Goal: Transaction & Acquisition: Purchase product/service

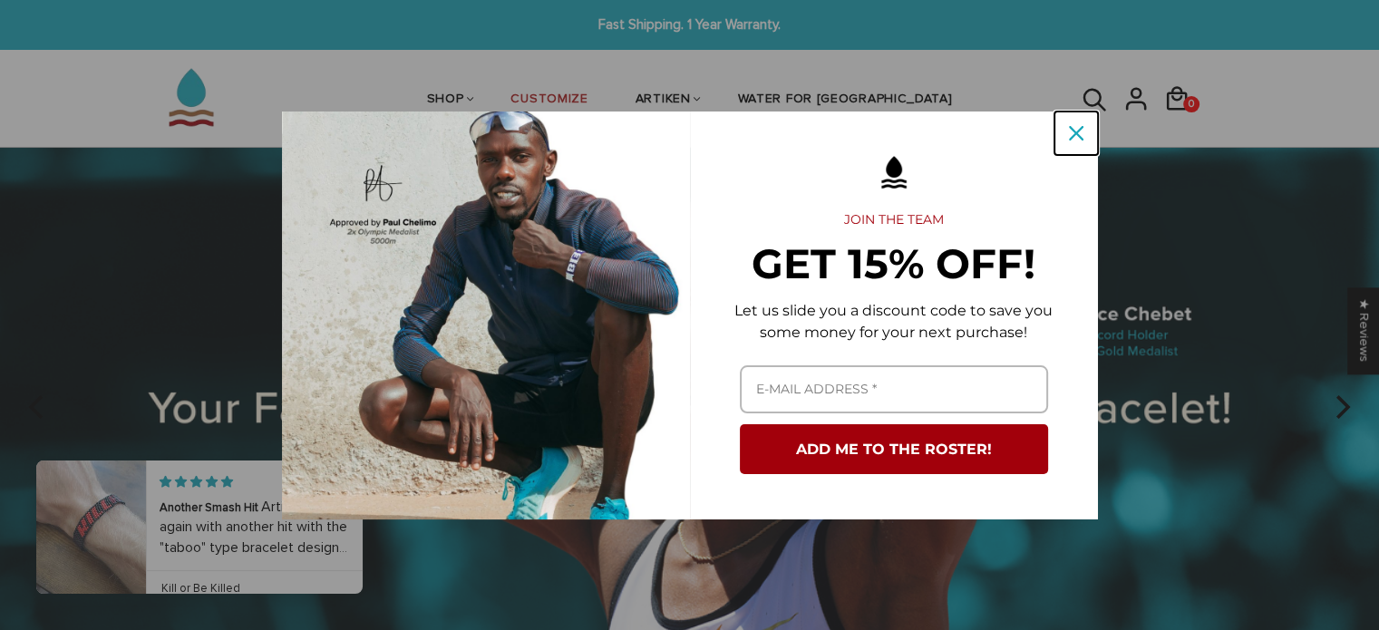
click at [1072, 131] on icon "close icon" at bounding box center [1076, 133] width 15 height 15
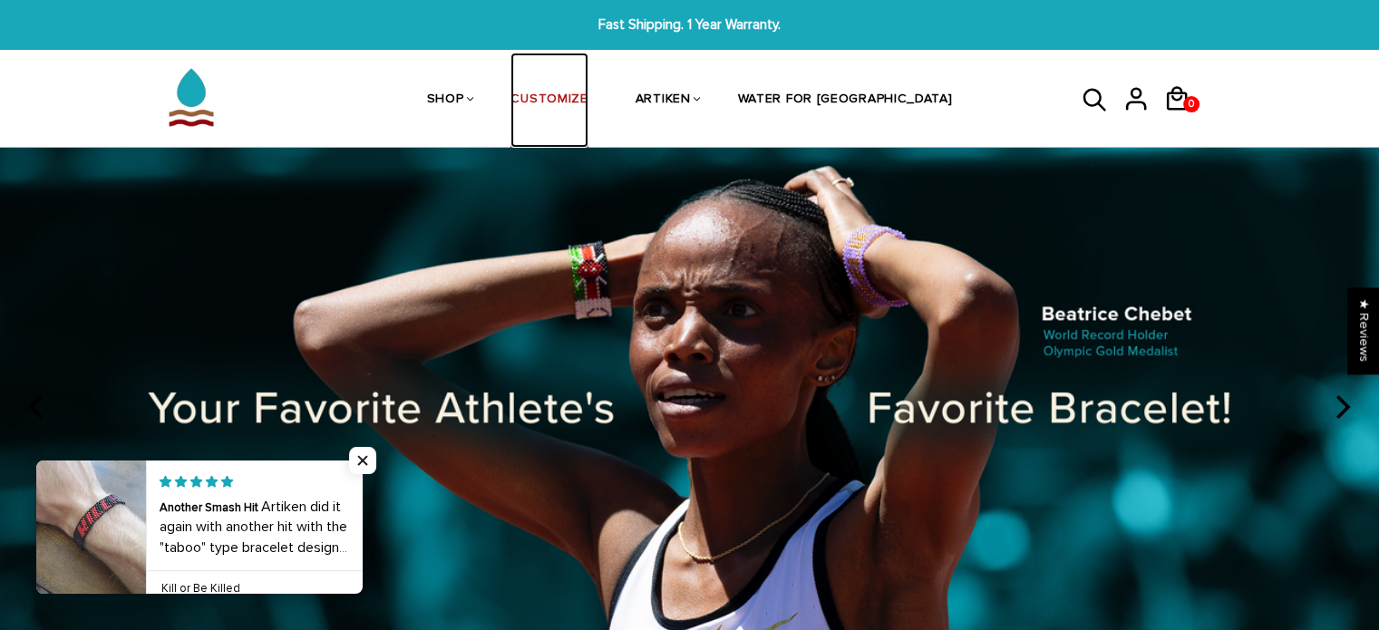
click at [587, 94] on link "CUSTOMIZE" at bounding box center [548, 101] width 77 height 96
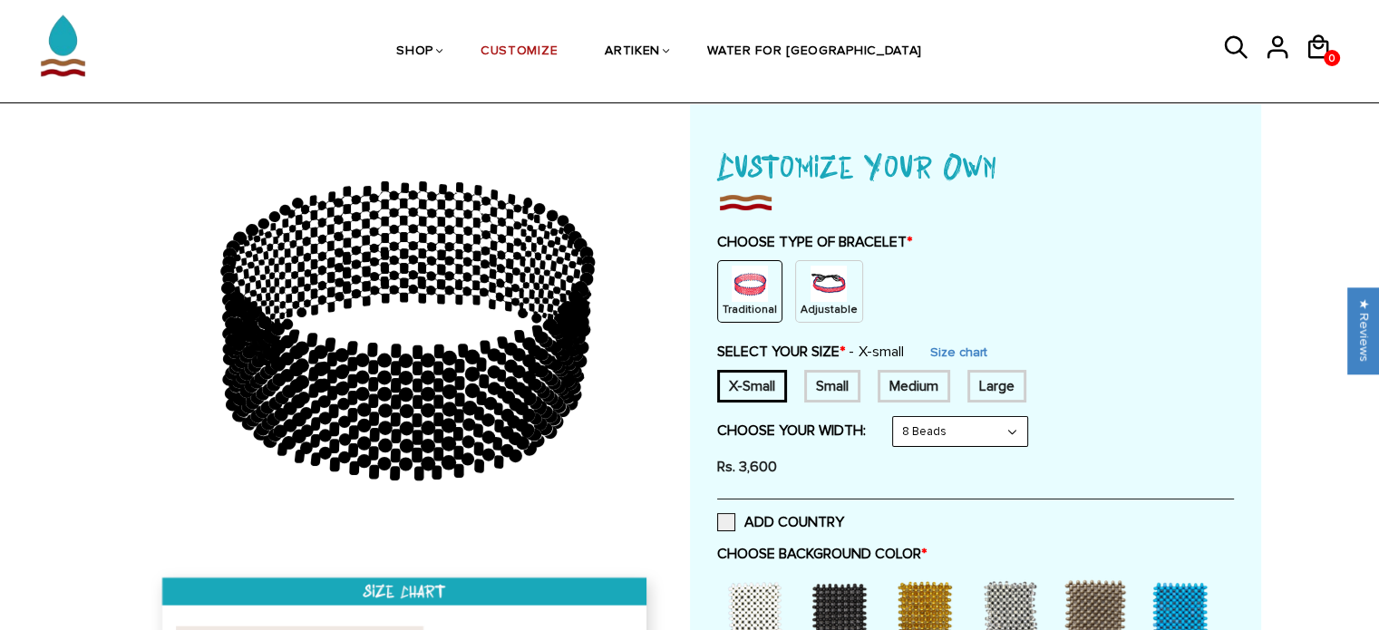
scroll to position [181, 0]
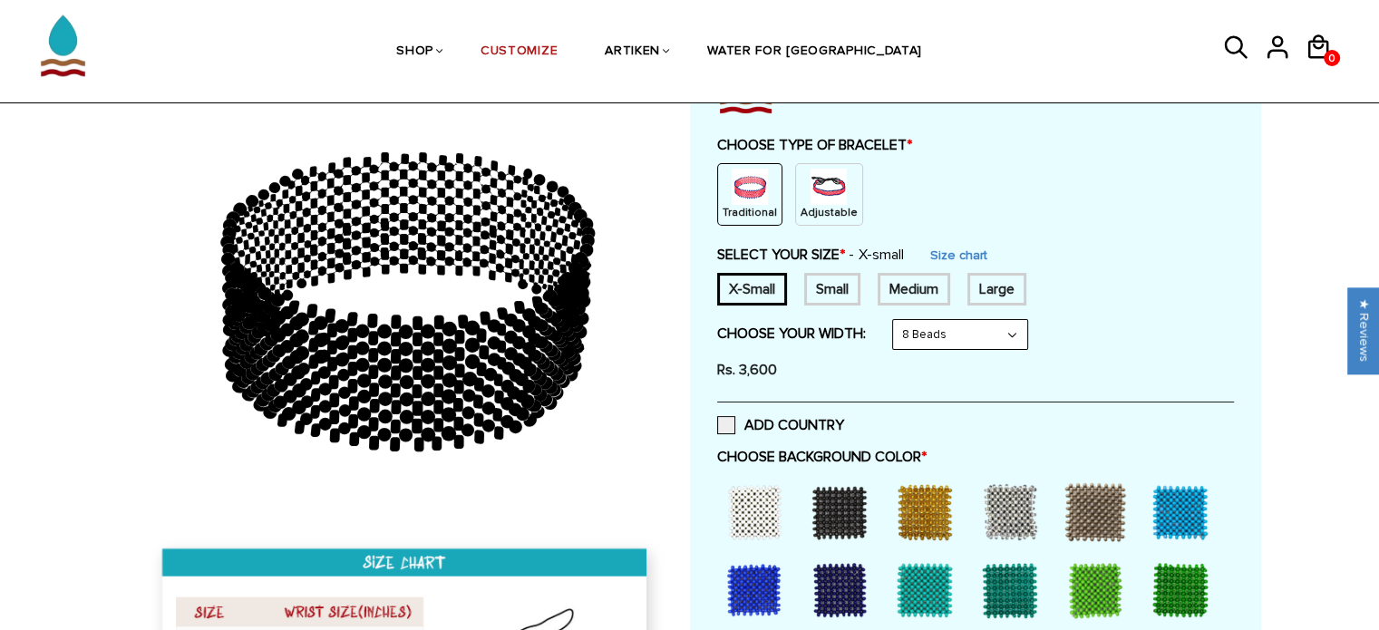
click at [824, 207] on p "Adjustable" at bounding box center [828, 212] width 57 height 15
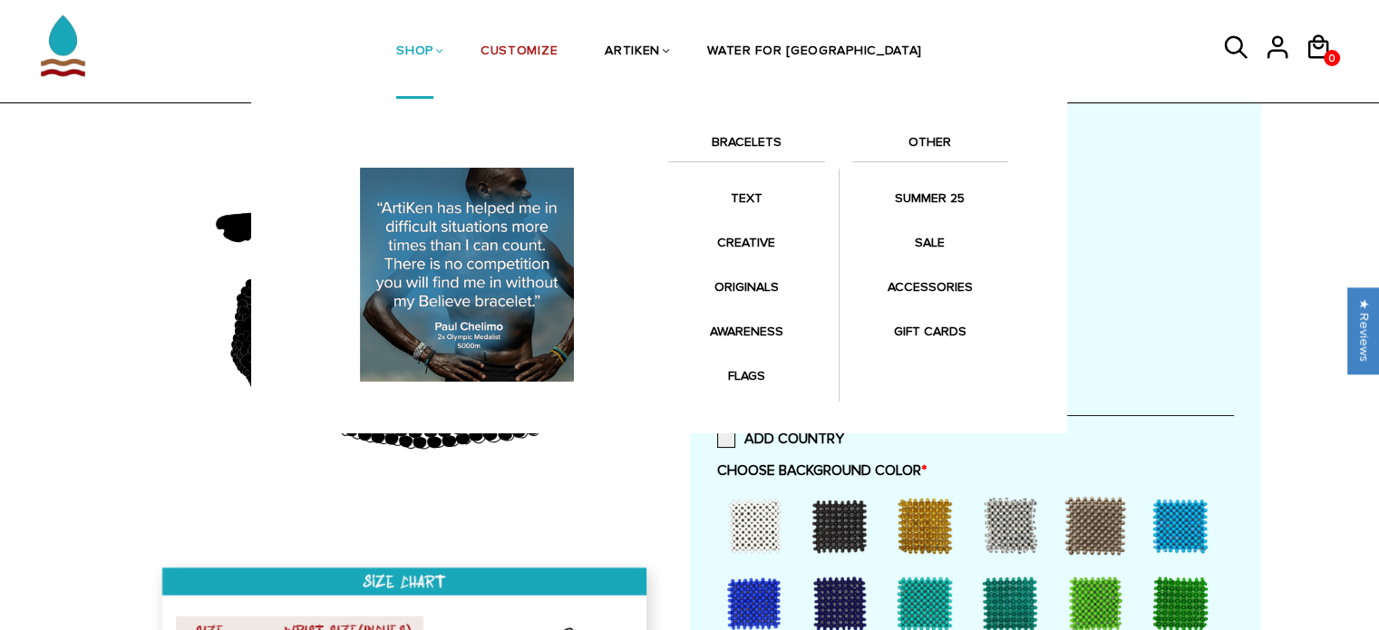
scroll to position [91, 0]
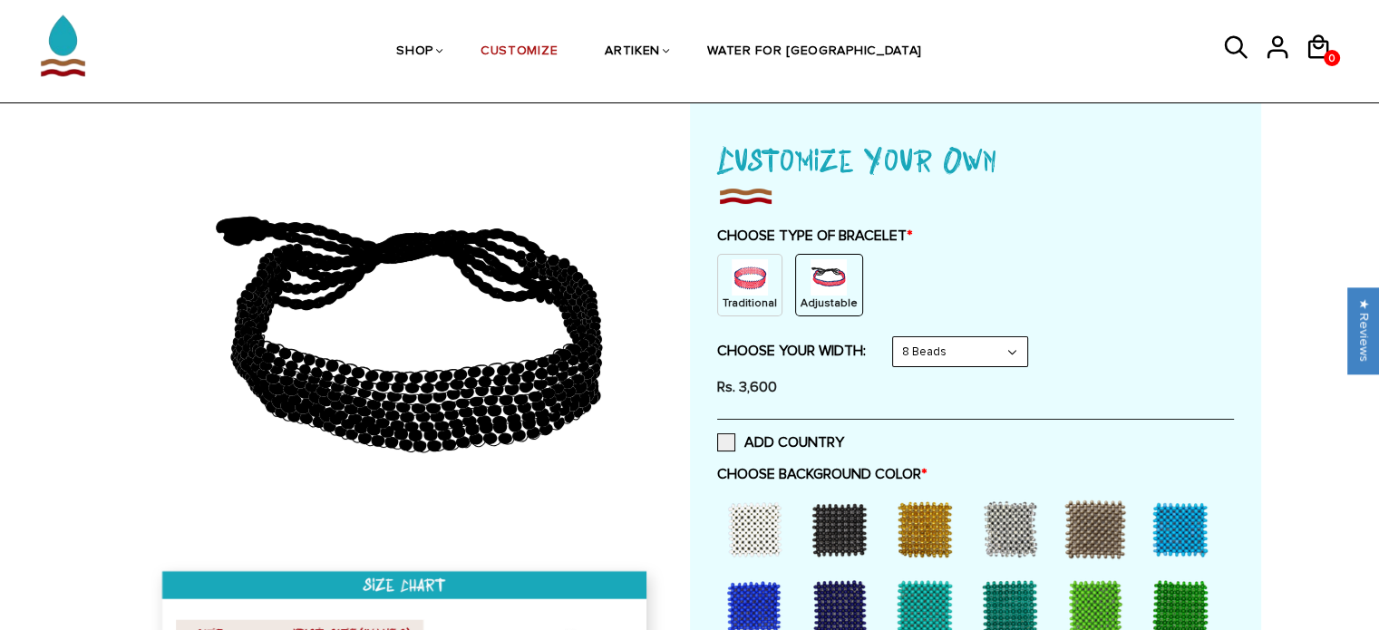
click at [742, 292] on img at bounding box center [750, 277] width 36 height 36
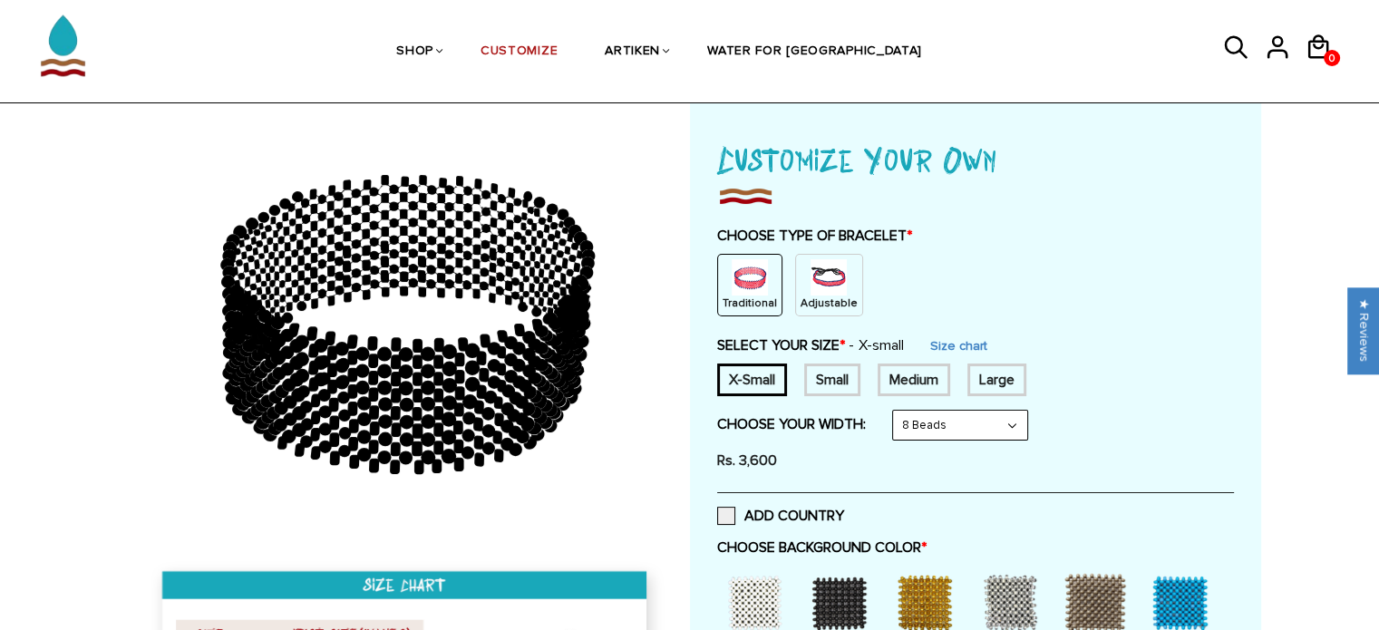
scroll to position [181, 0]
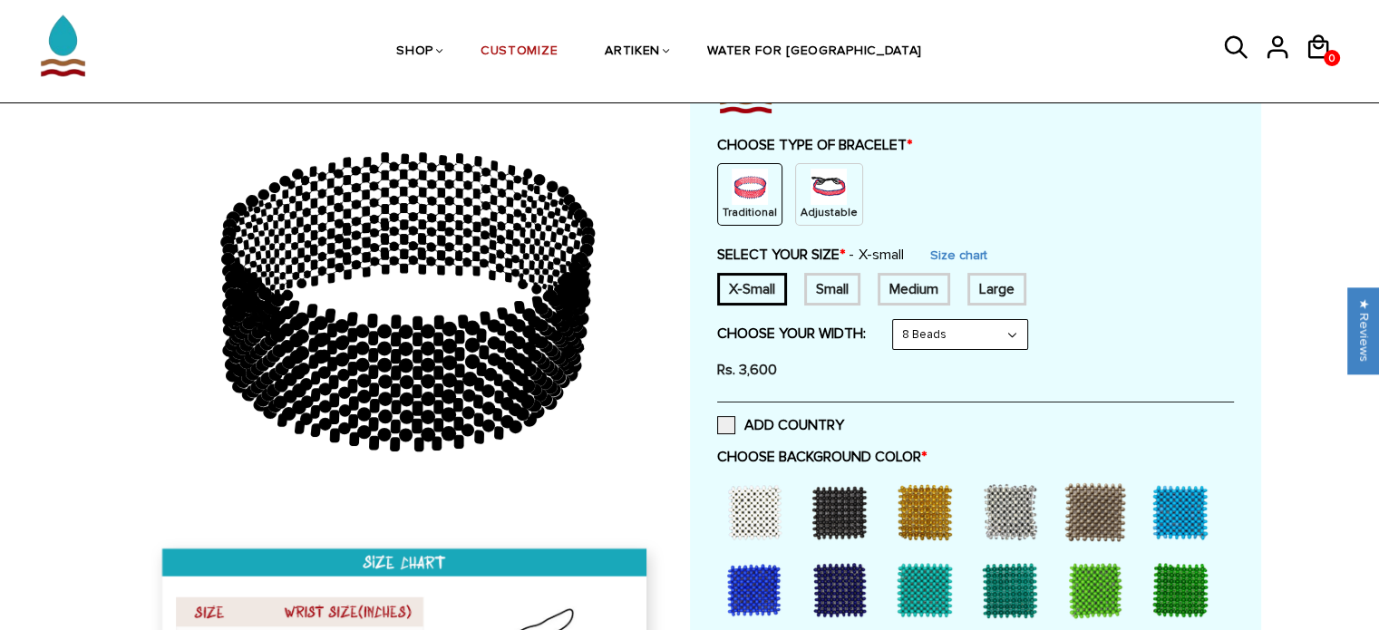
click at [830, 293] on div "Small" at bounding box center [832, 289] width 56 height 33
click at [896, 293] on div "Medium" at bounding box center [914, 289] width 73 height 33
click at [749, 279] on div "X-Small" at bounding box center [752, 289] width 70 height 33
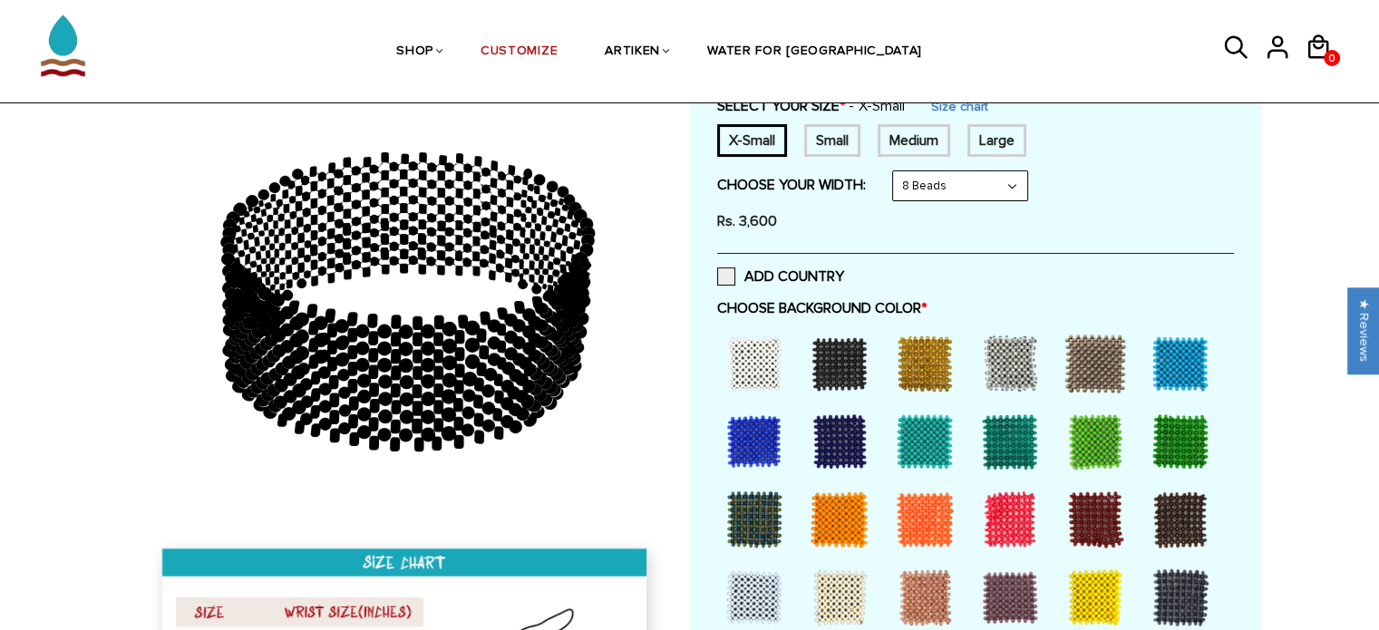
scroll to position [453, 0]
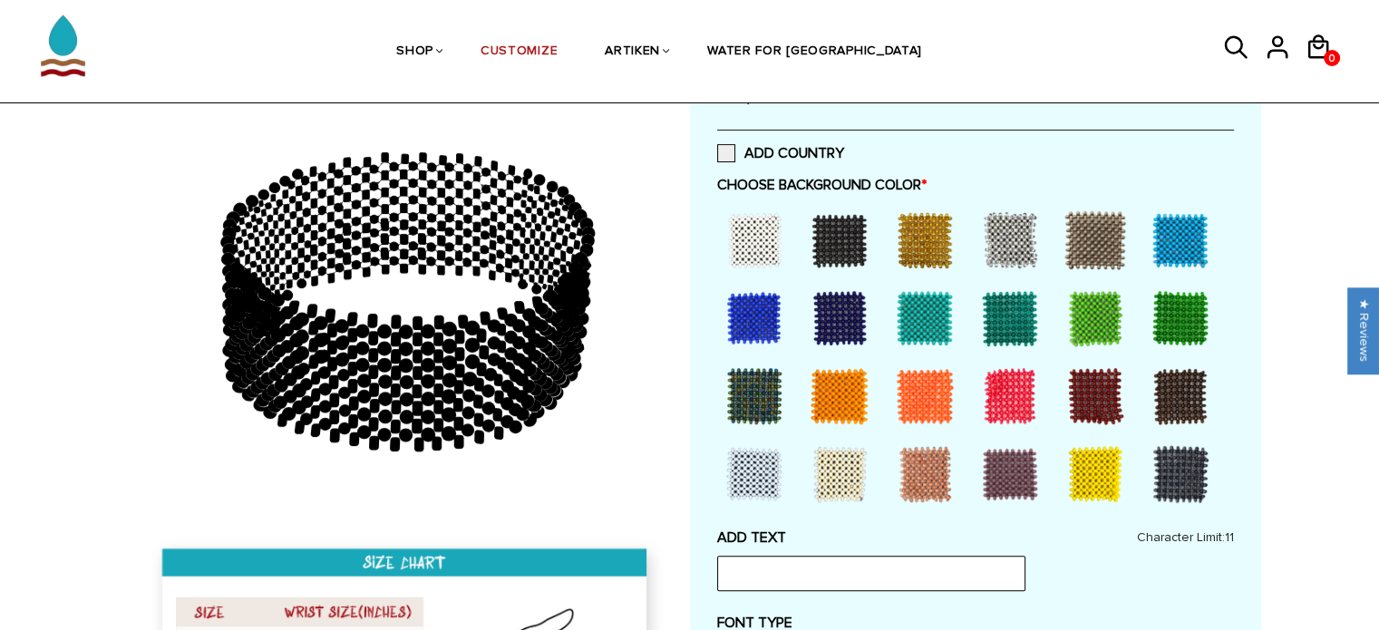
click at [839, 251] on div at bounding box center [839, 240] width 73 height 73
click at [750, 245] on div at bounding box center [754, 240] width 73 height 73
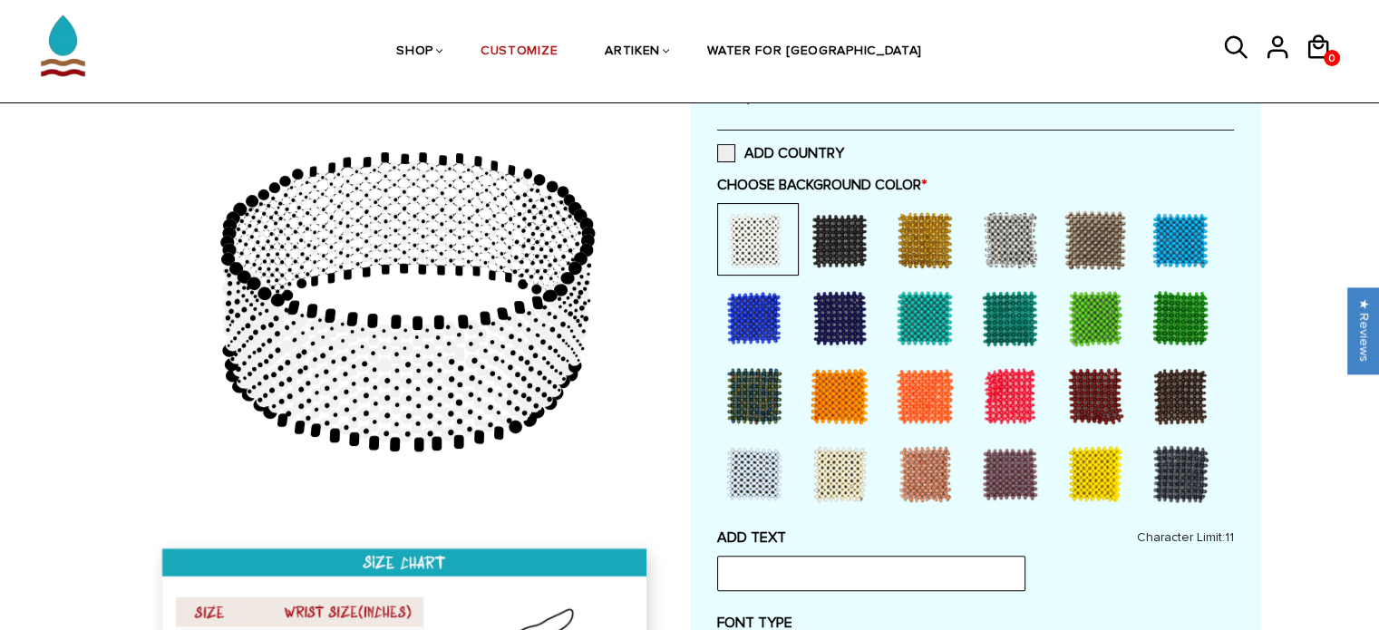
click at [847, 300] on div at bounding box center [839, 318] width 73 height 73
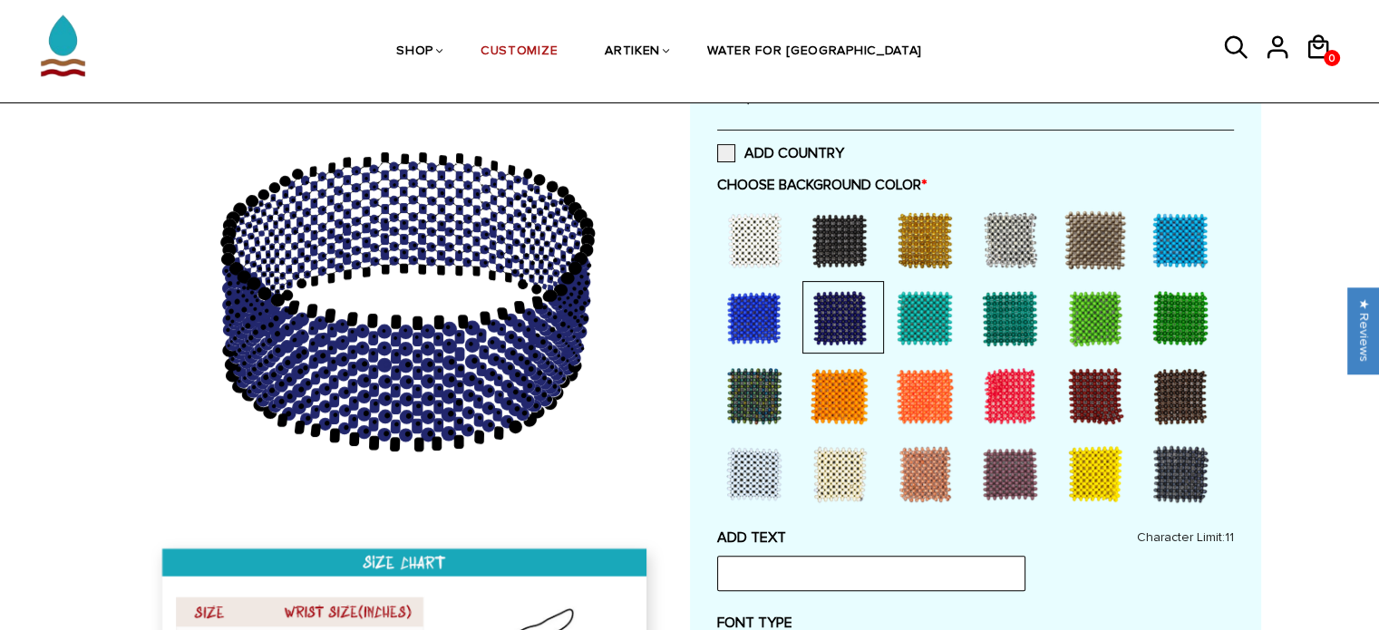
click at [906, 311] on div at bounding box center [924, 318] width 73 height 73
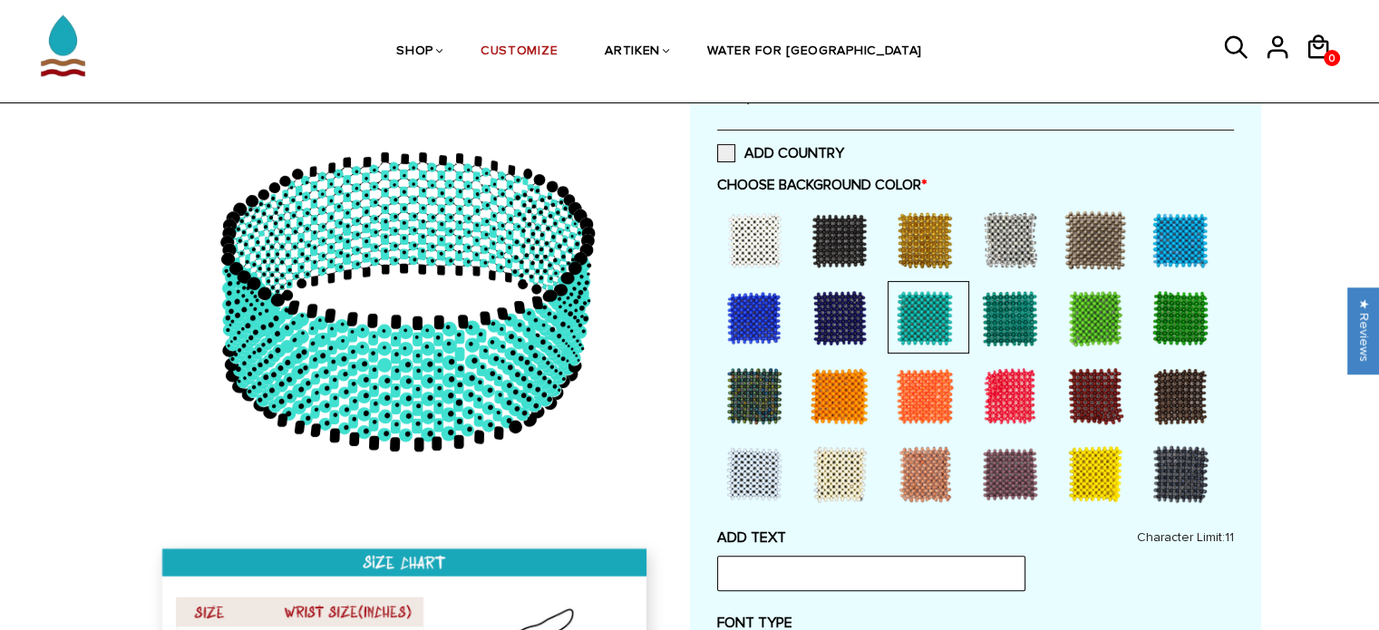
click at [995, 315] on div at bounding box center [1010, 318] width 73 height 73
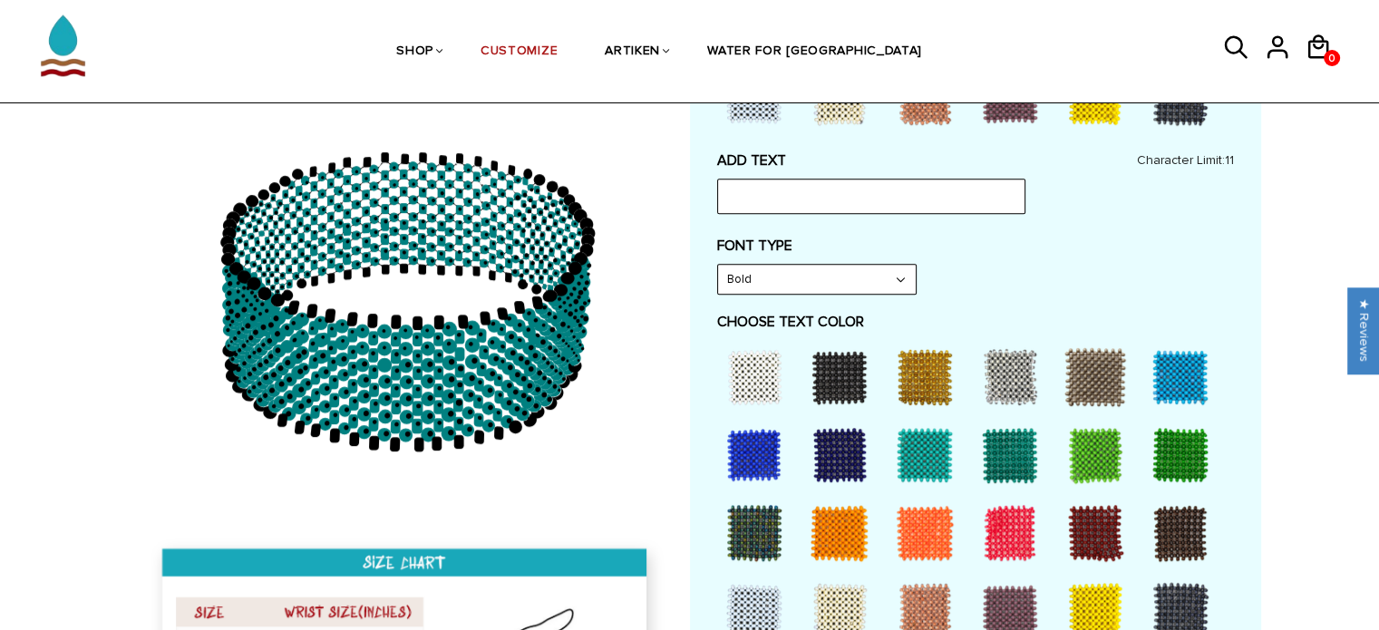
scroll to position [907, 0]
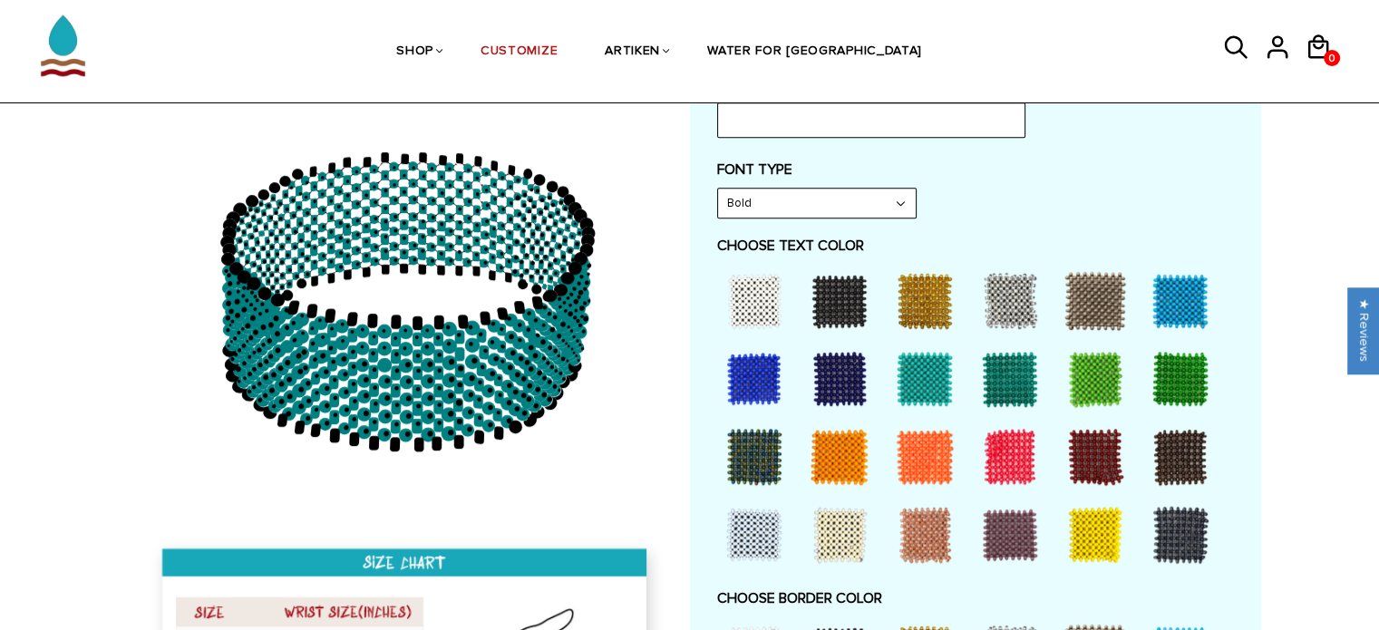
click at [920, 296] on div at bounding box center [924, 301] width 73 height 73
click at [921, 377] on div at bounding box center [924, 379] width 73 height 73
click at [828, 286] on div at bounding box center [839, 301] width 73 height 73
click at [765, 274] on div at bounding box center [754, 301] width 73 height 73
click at [868, 202] on select "Bold" at bounding box center [817, 203] width 198 height 29
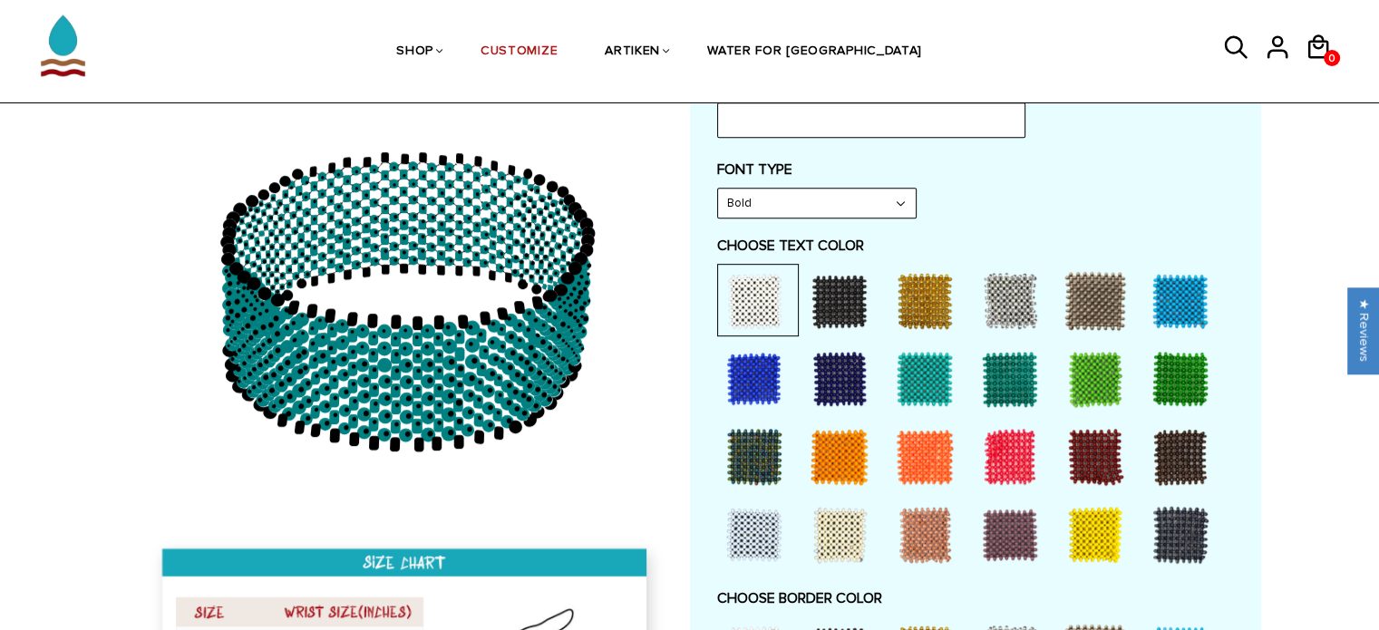
click at [718, 189] on select "Bold" at bounding box center [817, 203] width 198 height 29
click at [1014, 300] on div at bounding box center [1010, 301] width 73 height 73
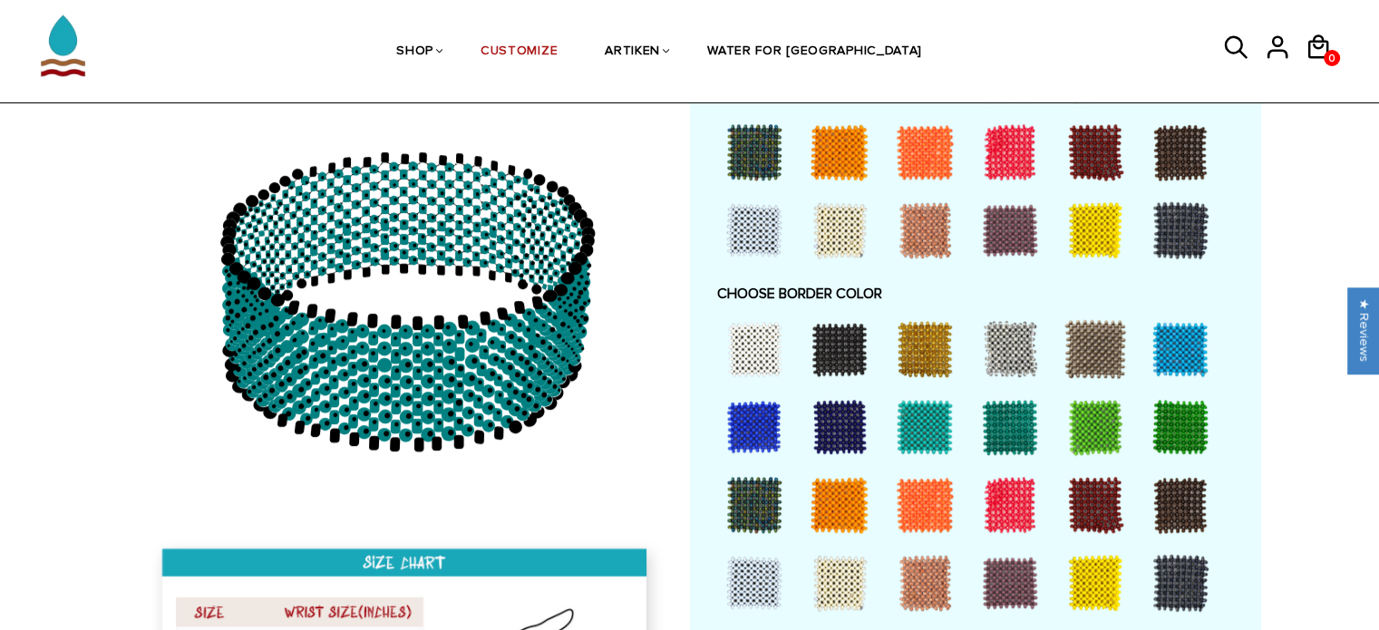
scroll to position [1269, 0]
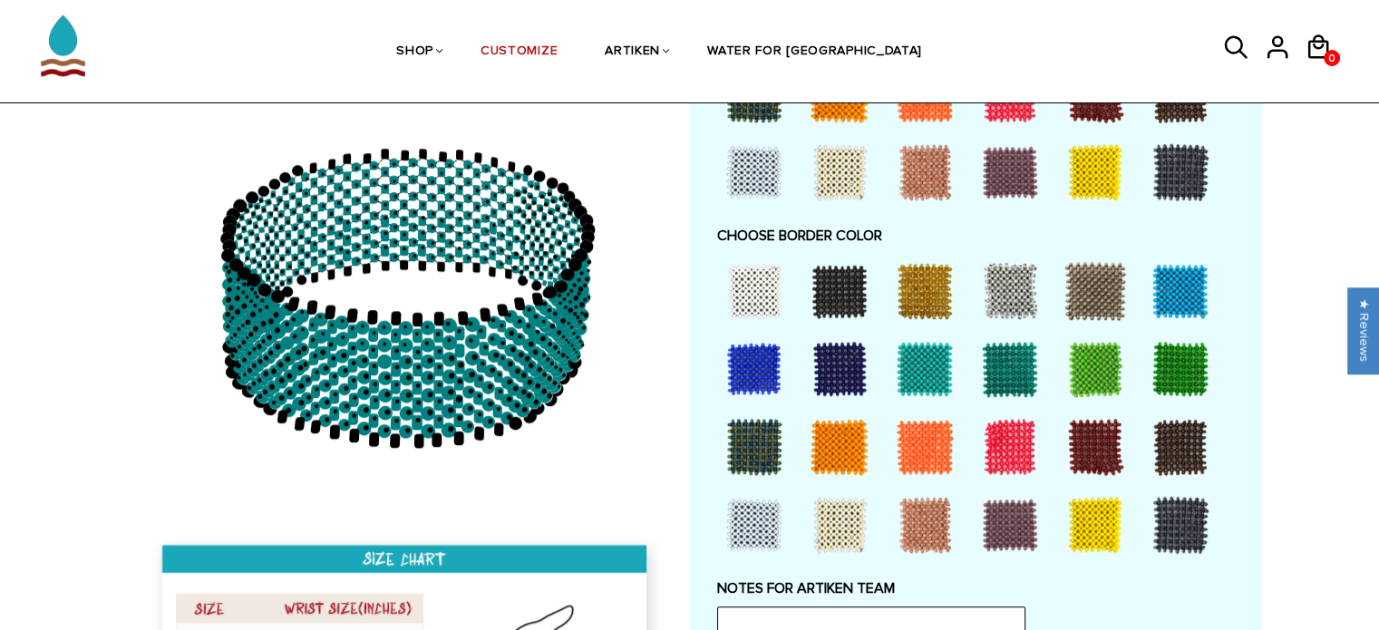
click at [839, 287] on div at bounding box center [839, 291] width 73 height 73
click at [769, 289] on div at bounding box center [754, 291] width 73 height 73
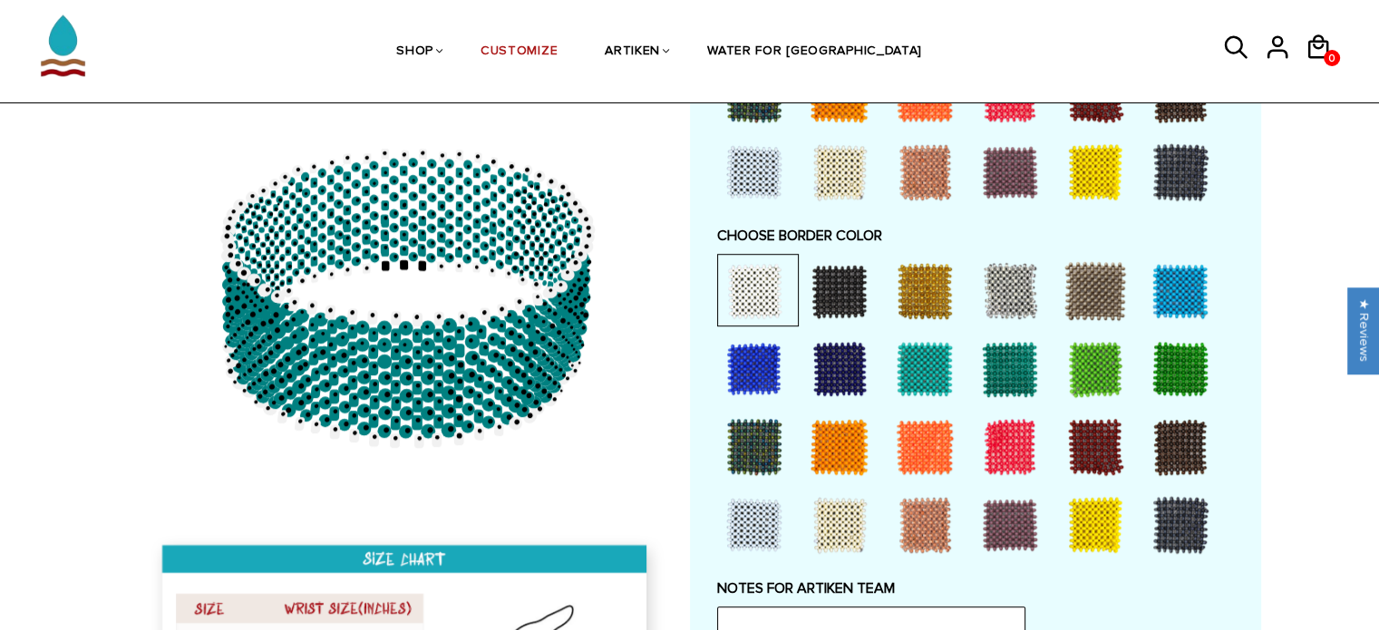
click at [830, 427] on div at bounding box center [839, 447] width 73 height 73
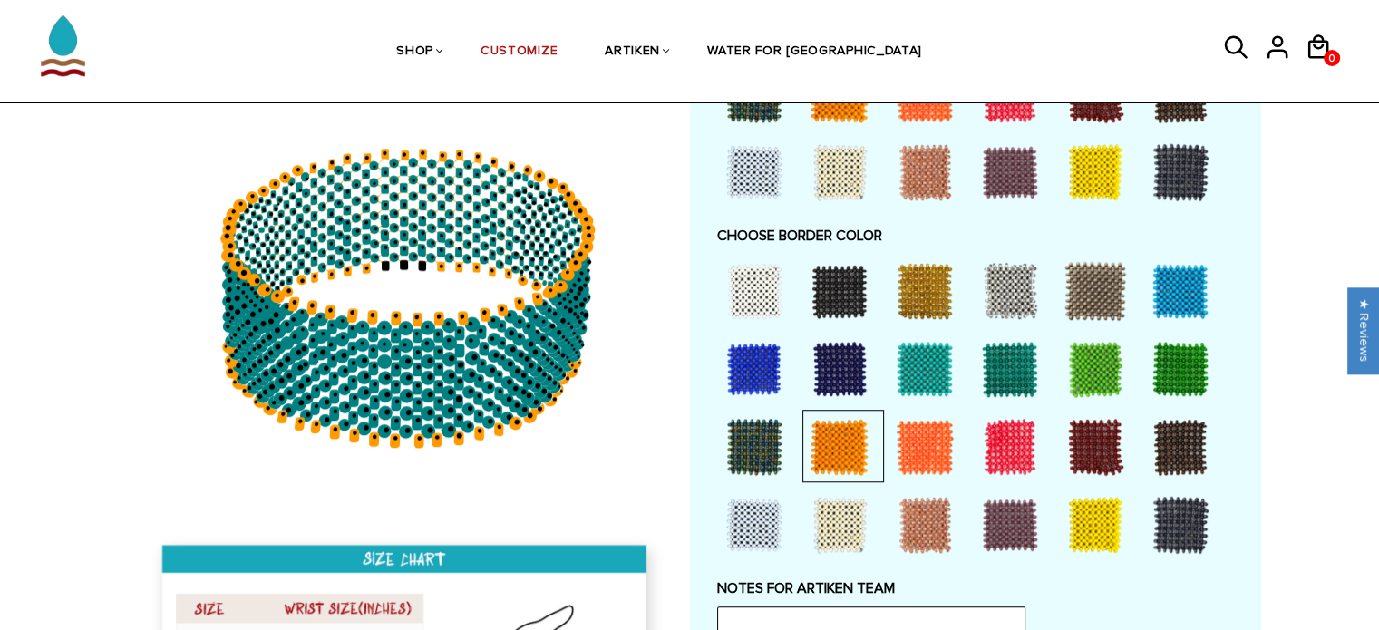
click at [904, 364] on div at bounding box center [924, 369] width 73 height 73
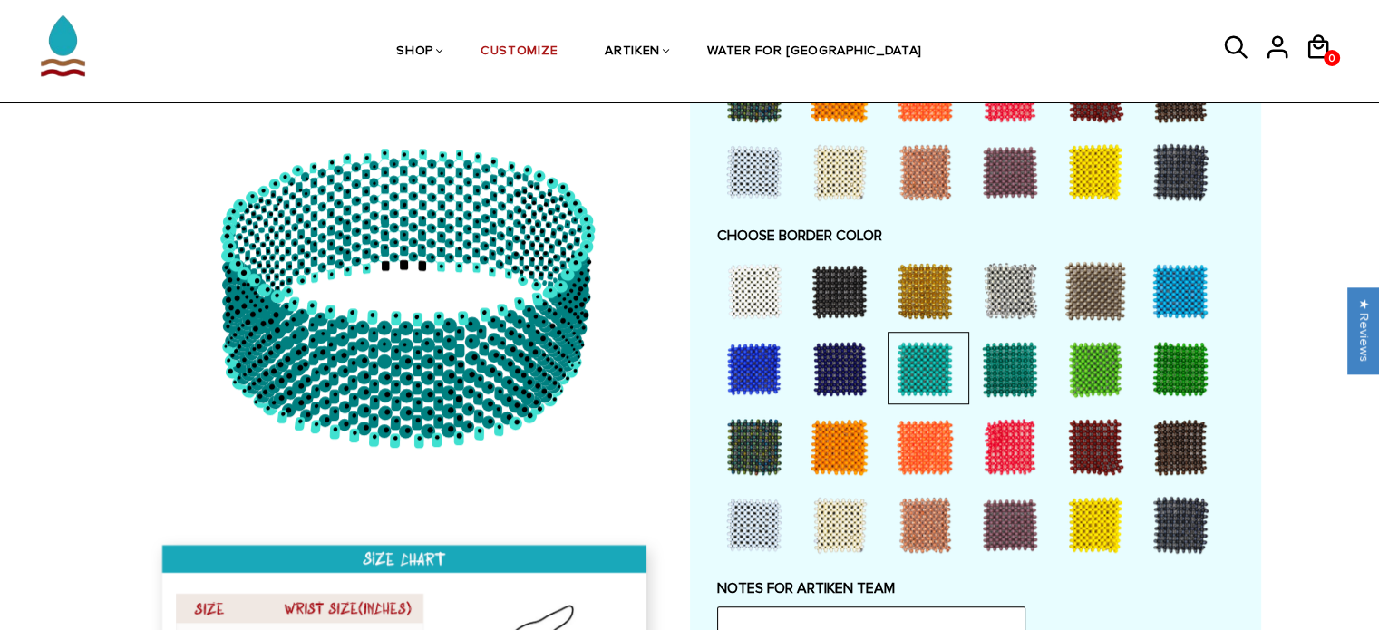
click at [917, 424] on div at bounding box center [924, 447] width 73 height 73
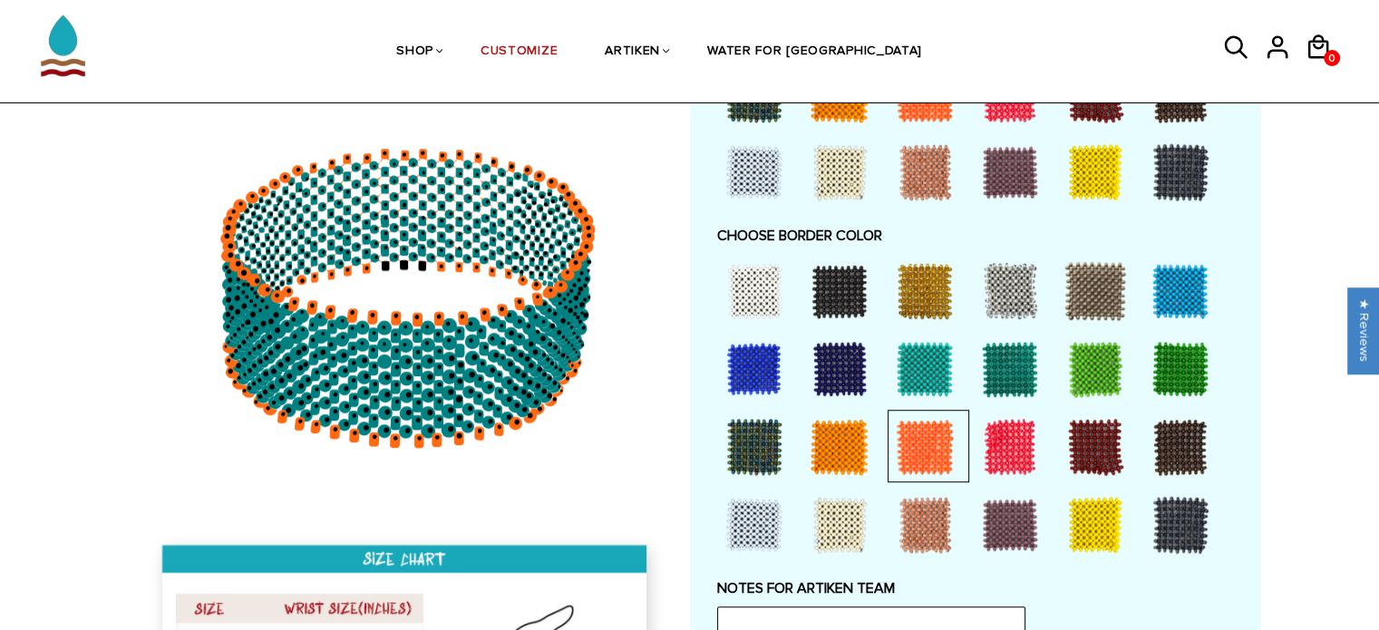
click at [845, 429] on div at bounding box center [839, 447] width 73 height 73
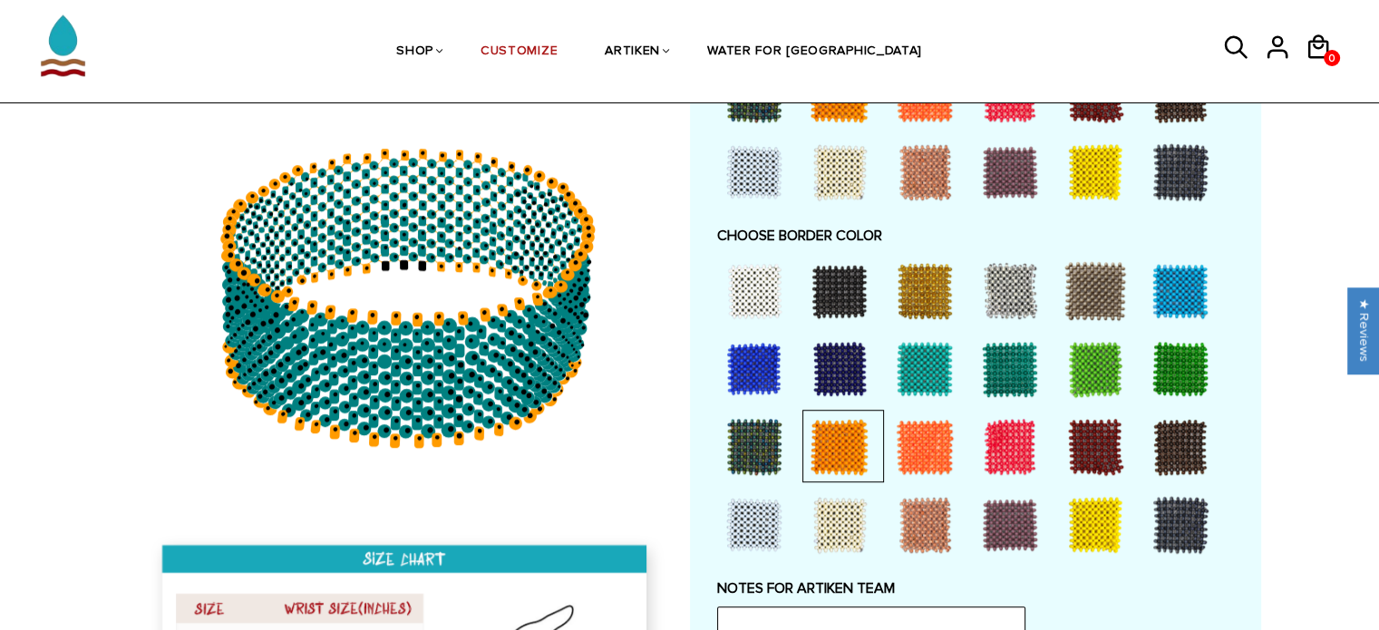
click at [758, 424] on div at bounding box center [754, 447] width 73 height 73
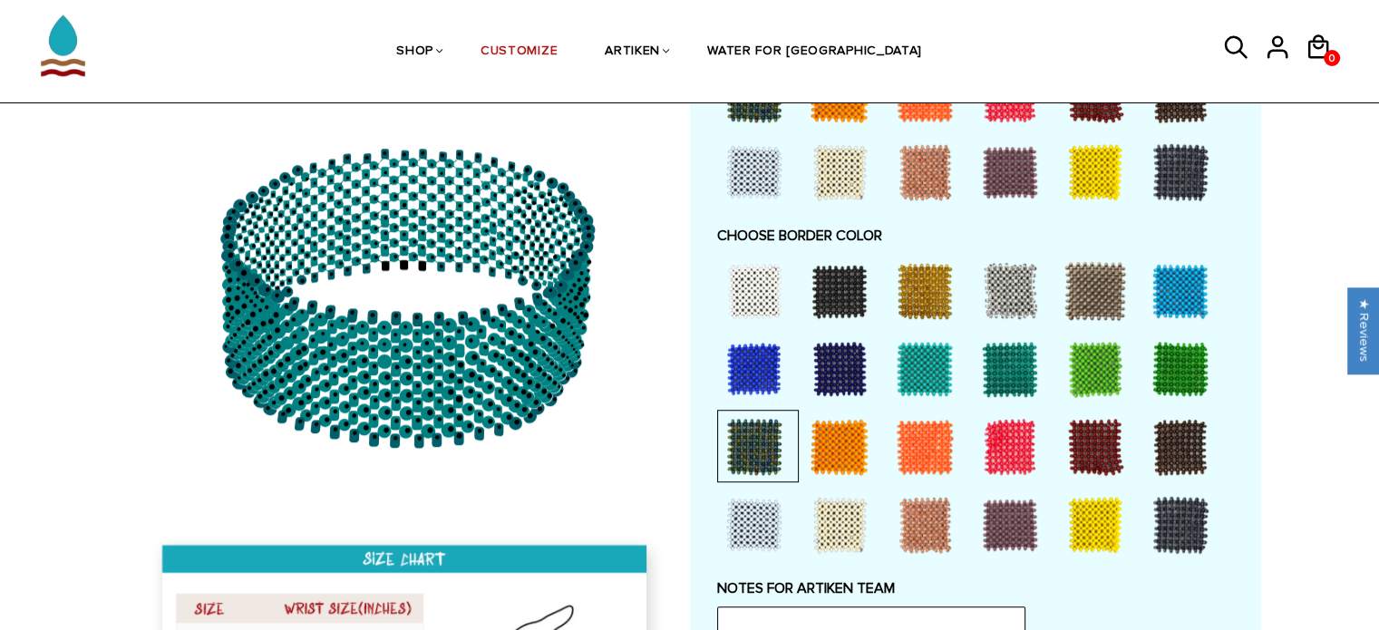
click at [927, 520] on div at bounding box center [924, 525] width 73 height 73
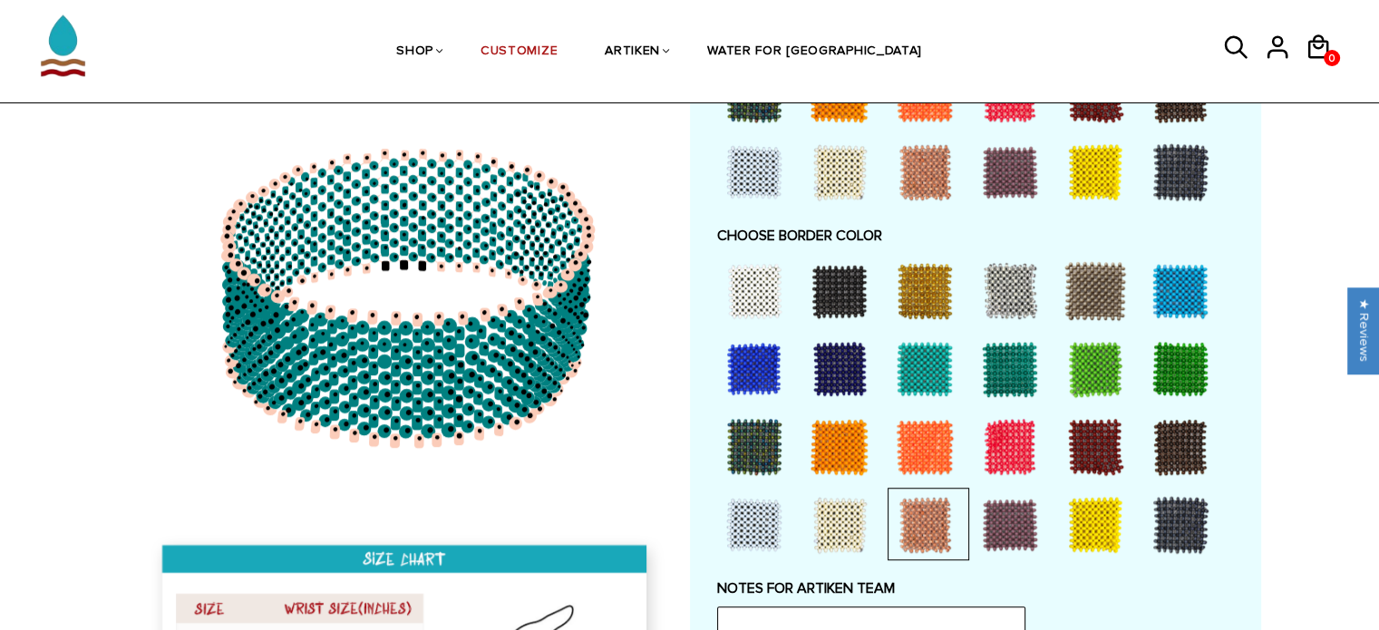
click at [1028, 509] on div at bounding box center [1010, 525] width 73 height 73
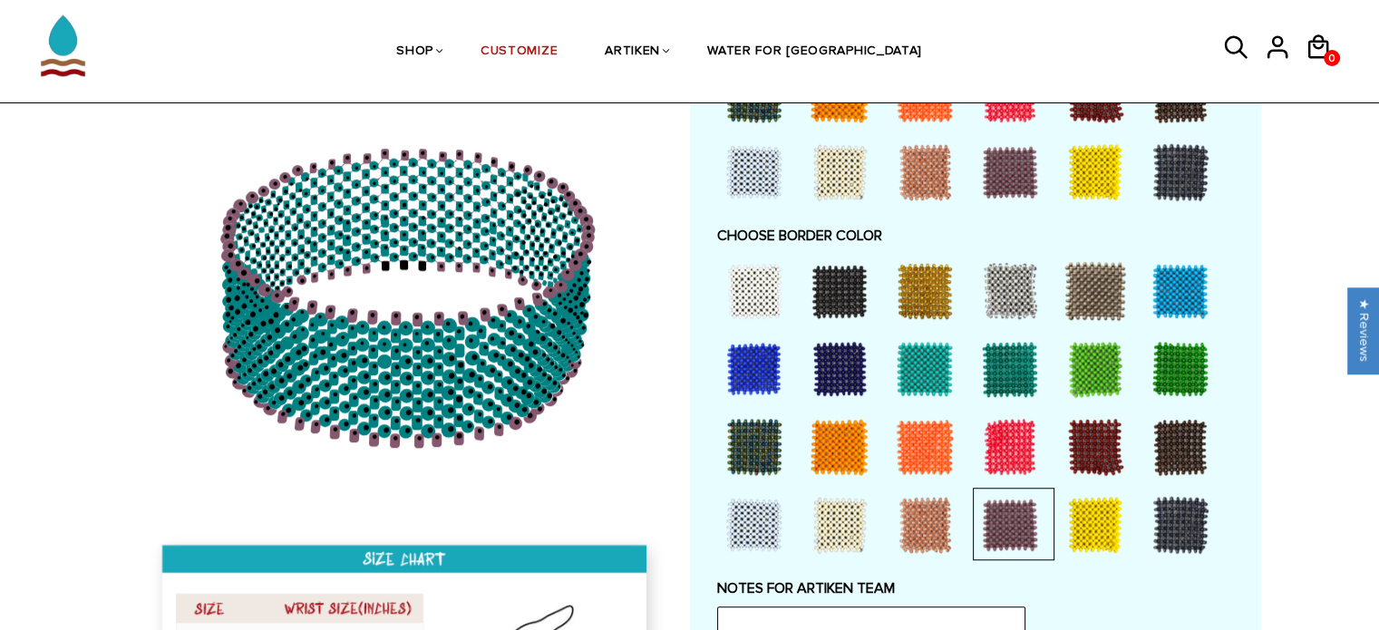
click at [1098, 509] on div at bounding box center [1095, 525] width 73 height 73
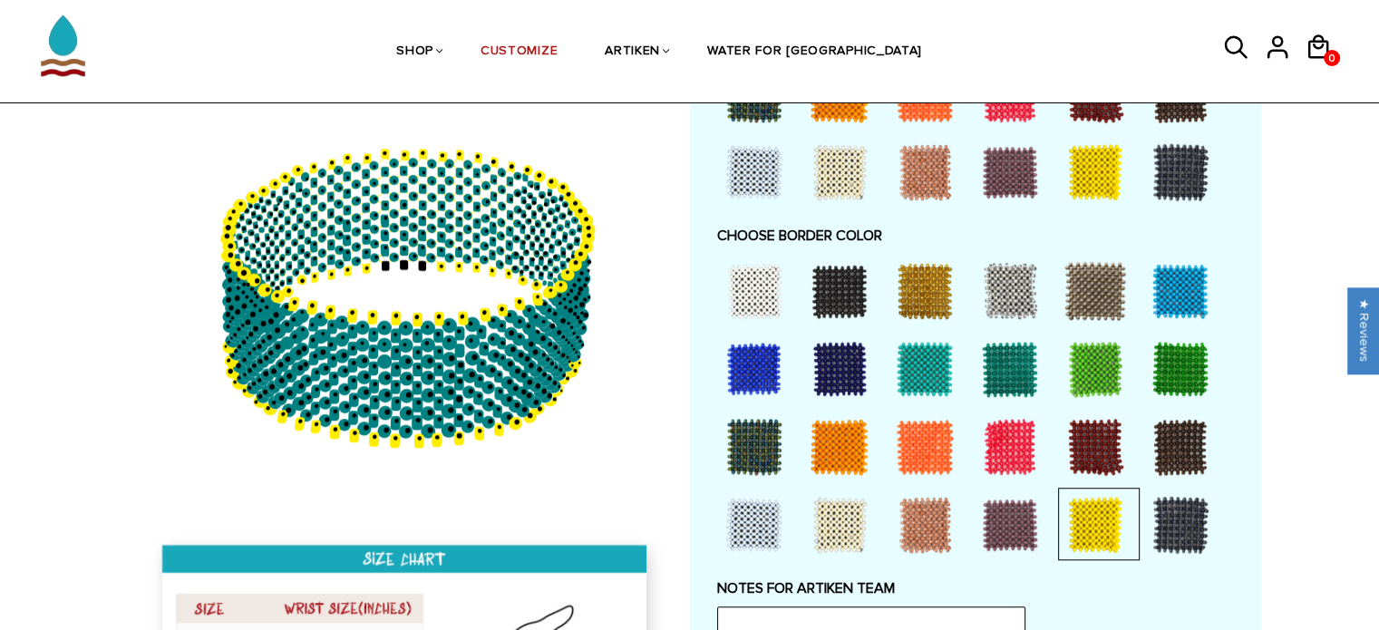
click at [1171, 302] on div at bounding box center [1180, 291] width 73 height 73
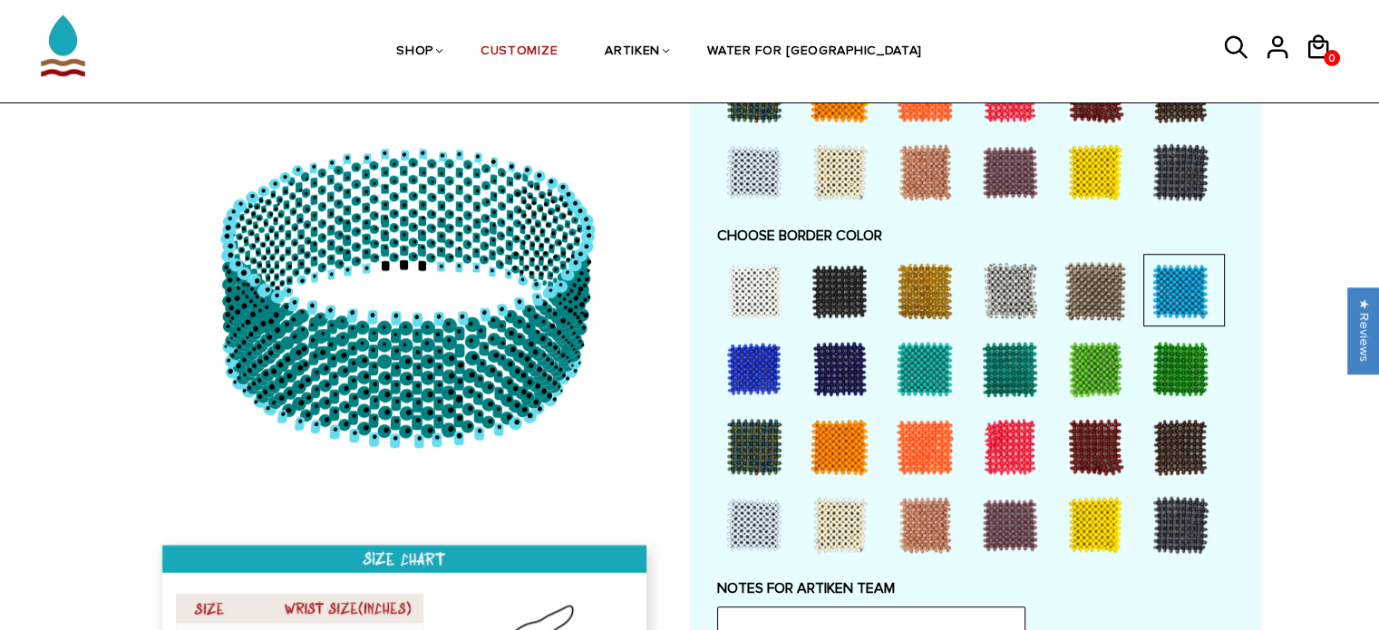
click at [1172, 362] on div at bounding box center [1180, 369] width 73 height 73
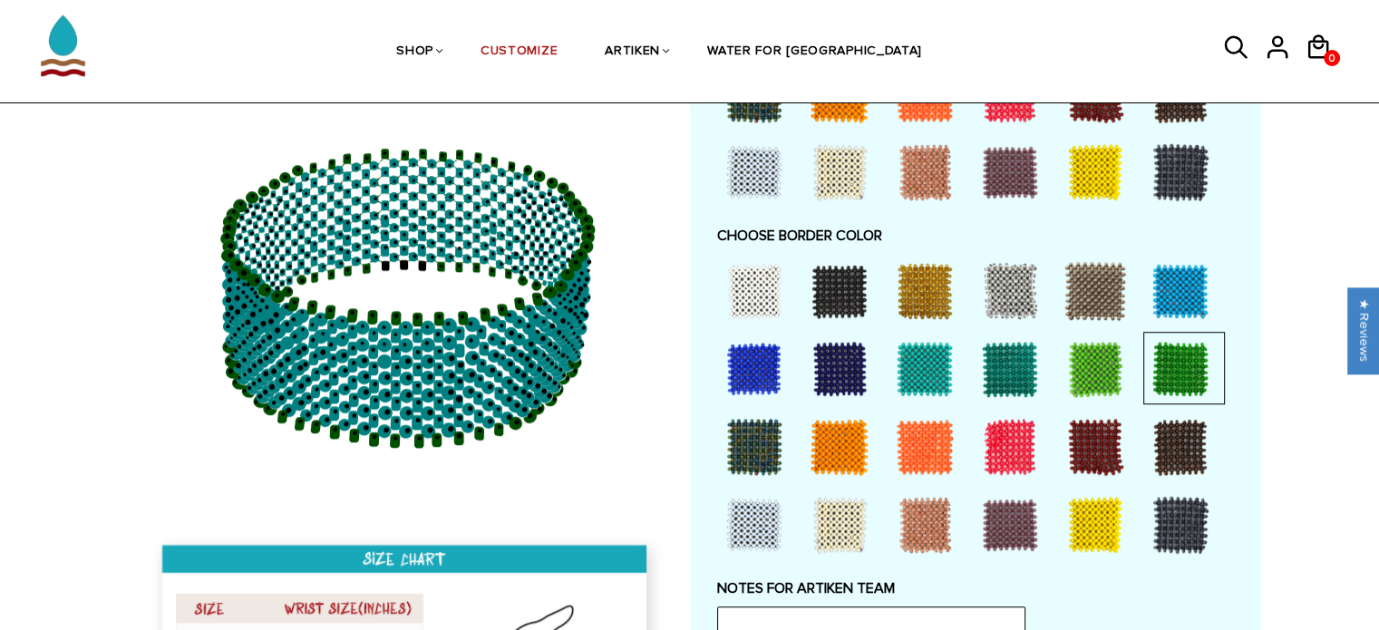
click at [1169, 422] on div at bounding box center [1180, 447] width 73 height 73
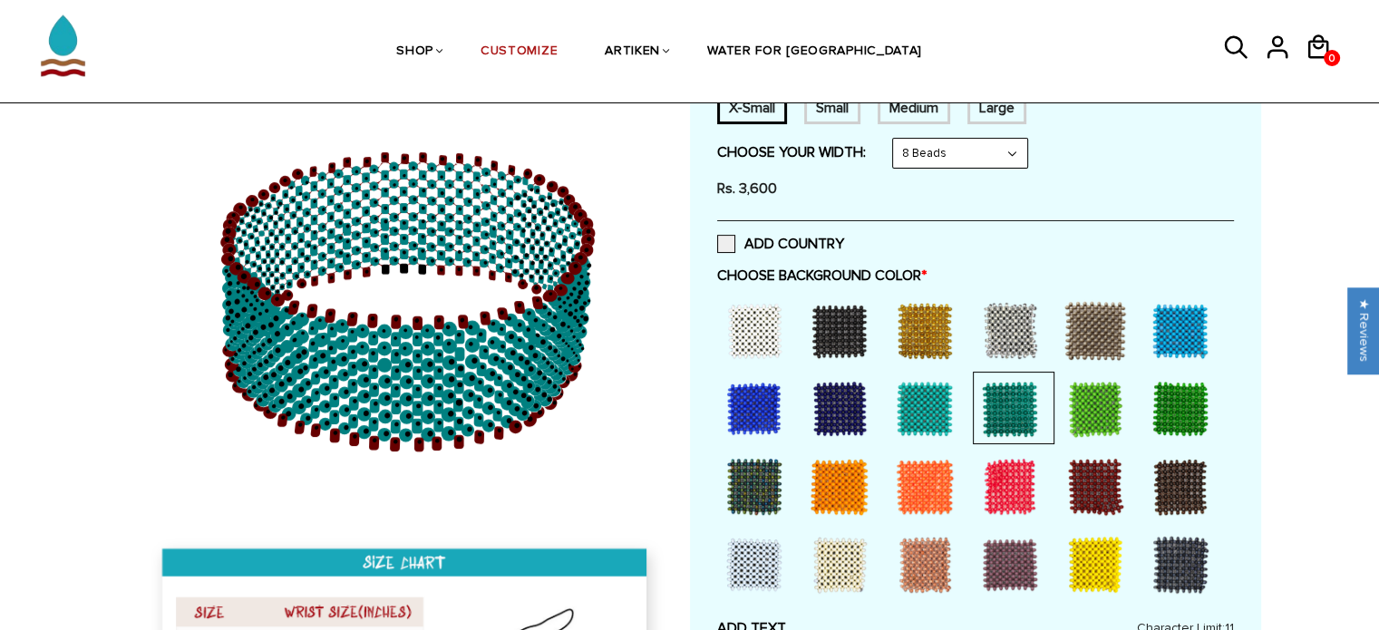
scroll to position [91, 0]
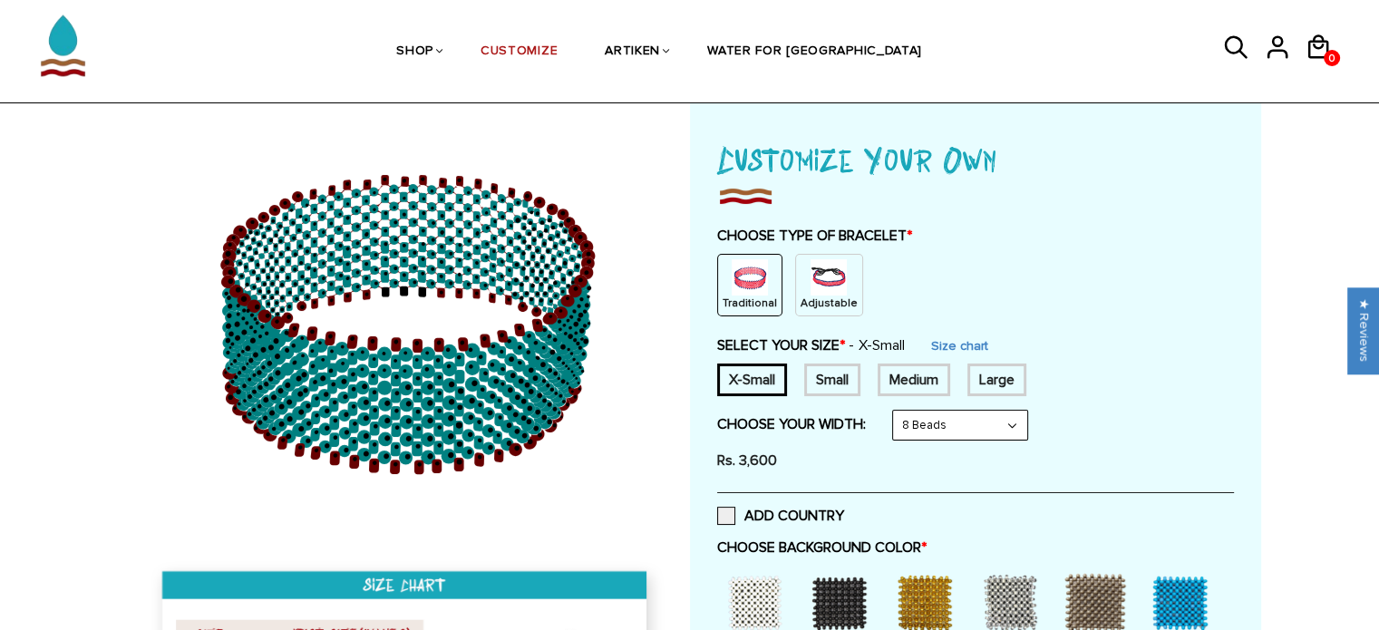
click at [839, 379] on div "Small" at bounding box center [832, 380] width 56 height 33
click at [910, 373] on div "Medium" at bounding box center [914, 380] width 73 height 33
click at [810, 282] on img at bounding box center [828, 277] width 36 height 36
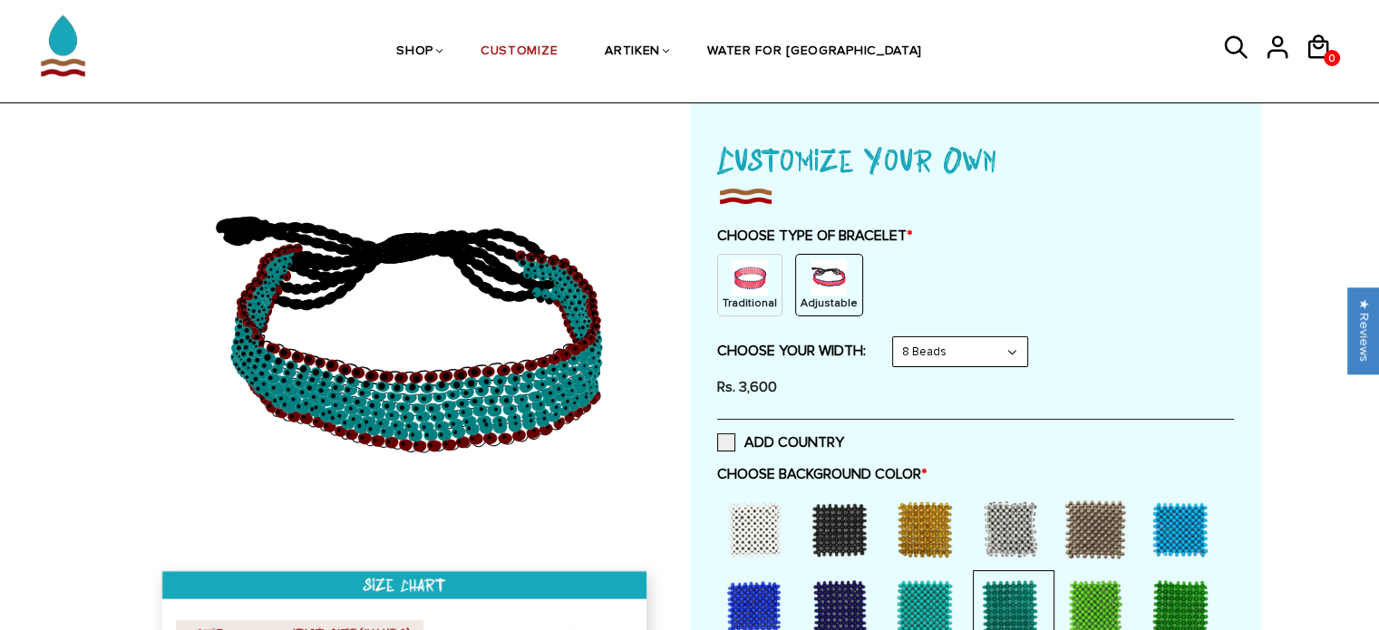
click at [926, 354] on select "8 Beads 6 Beads 10 Beads" at bounding box center [960, 351] width 134 height 29
click at [896, 337] on select "8 Beads 6 Beads 10 Beads" at bounding box center [960, 351] width 134 height 29
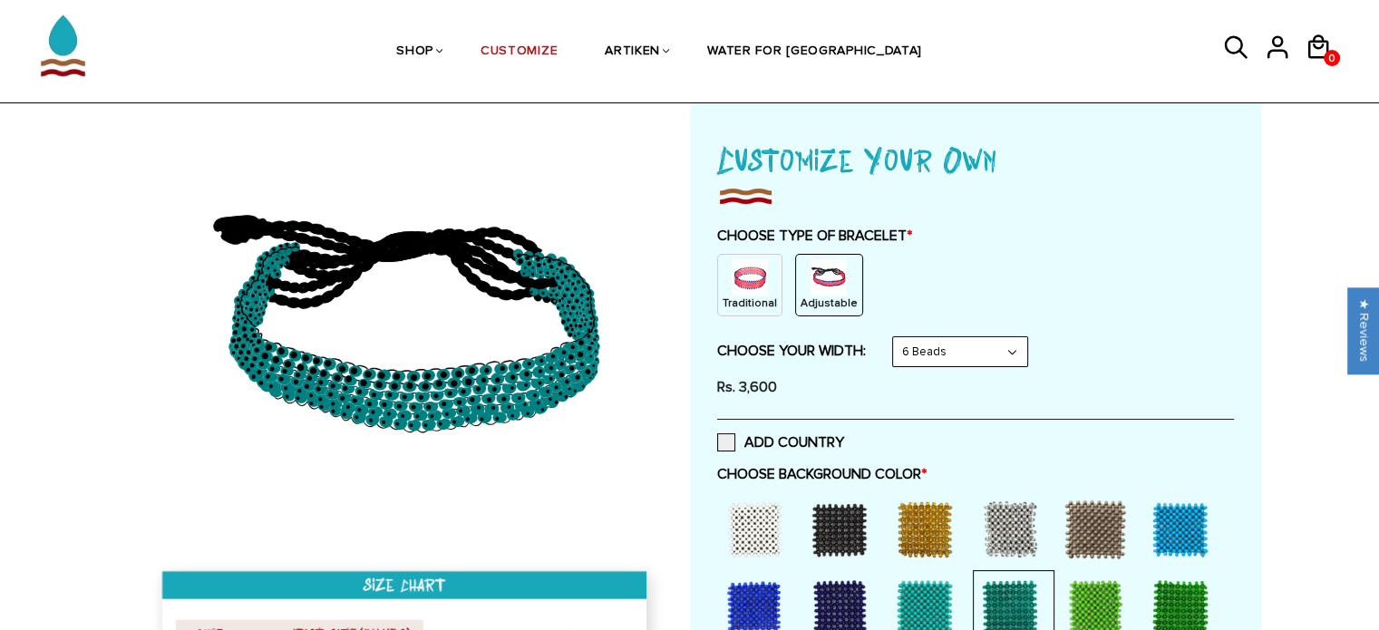
click at [943, 344] on select "8 Beads 6 Beads 10 Beads" at bounding box center [960, 351] width 134 height 29
select select "10-beads"
click at [896, 337] on select "8 Beads 6 Beads 10 Beads" at bounding box center [960, 351] width 134 height 29
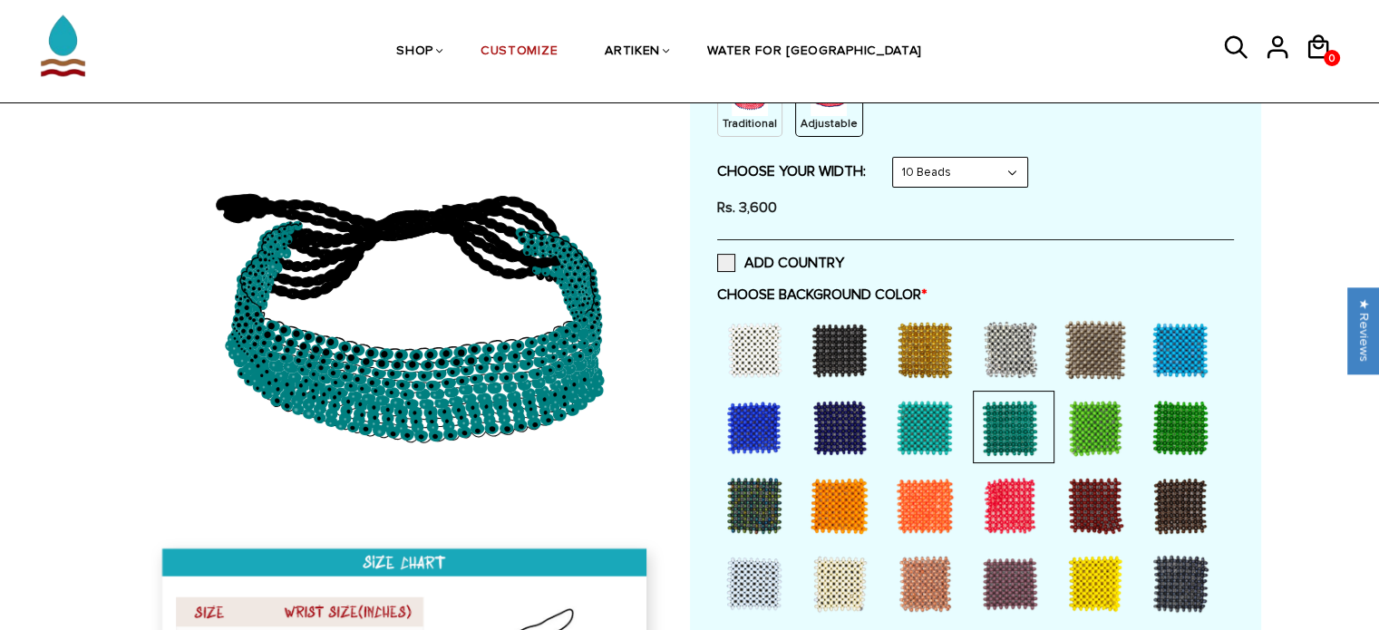
scroll to position [272, 0]
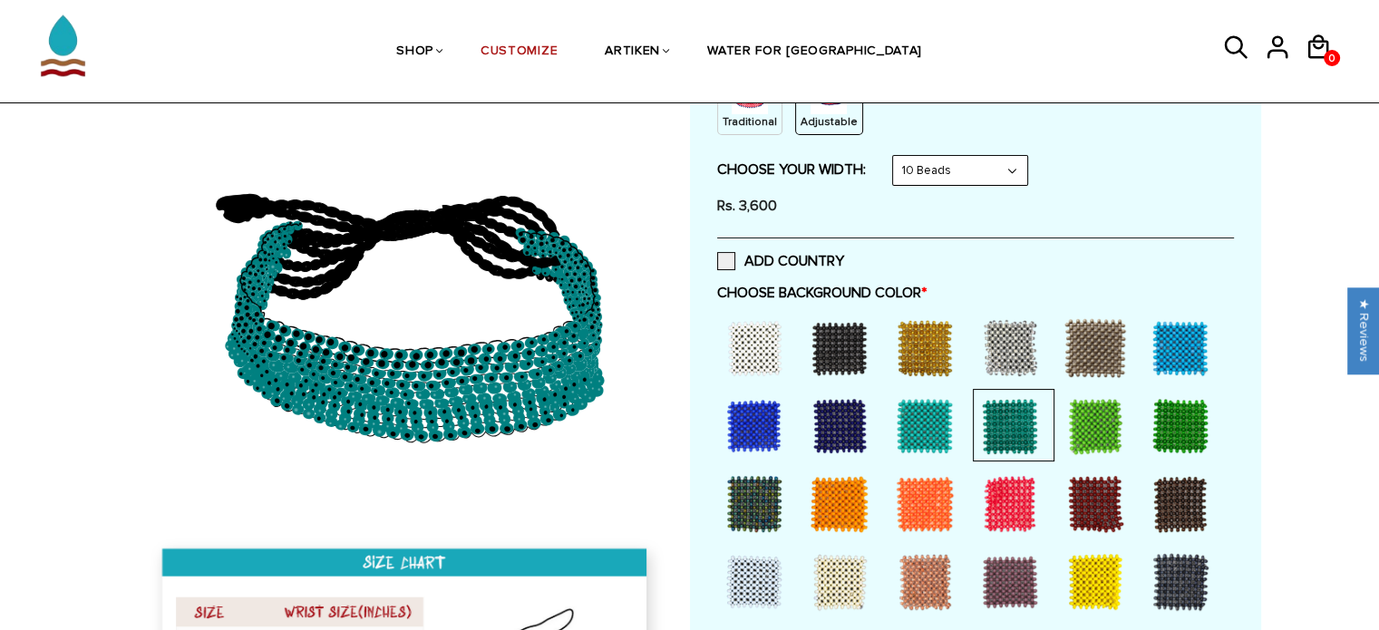
click at [919, 342] on div at bounding box center [924, 348] width 73 height 73
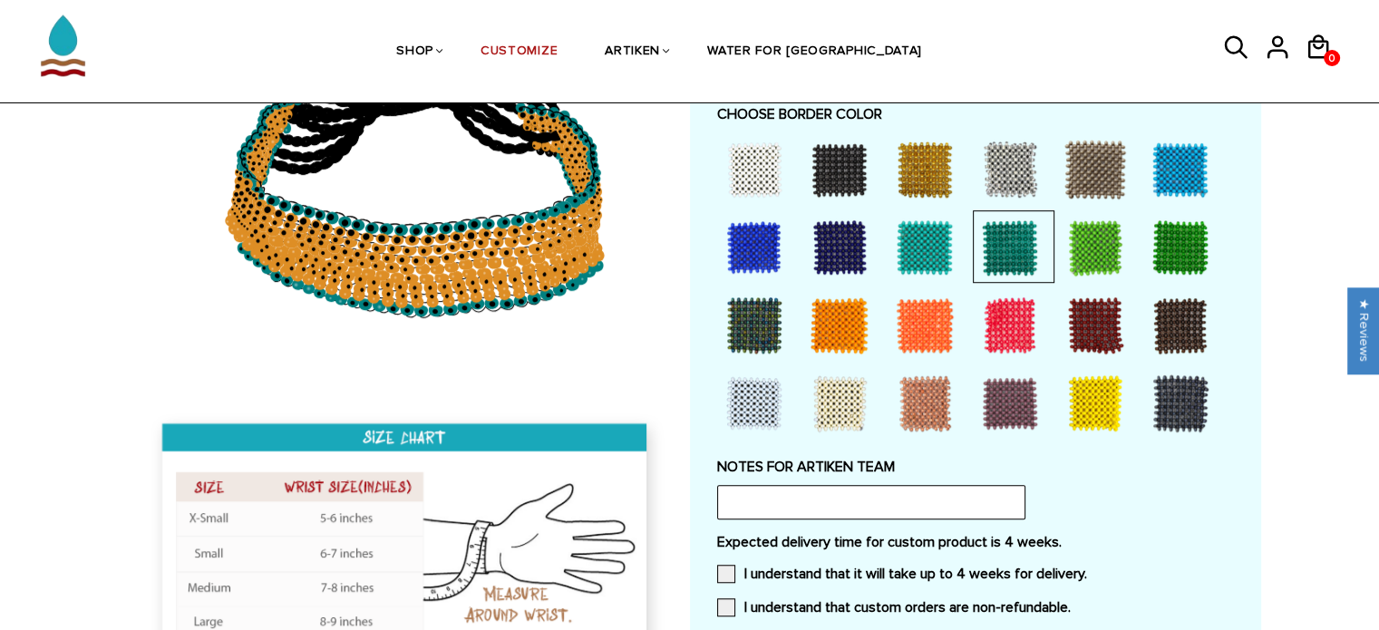
scroll to position [1360, 0]
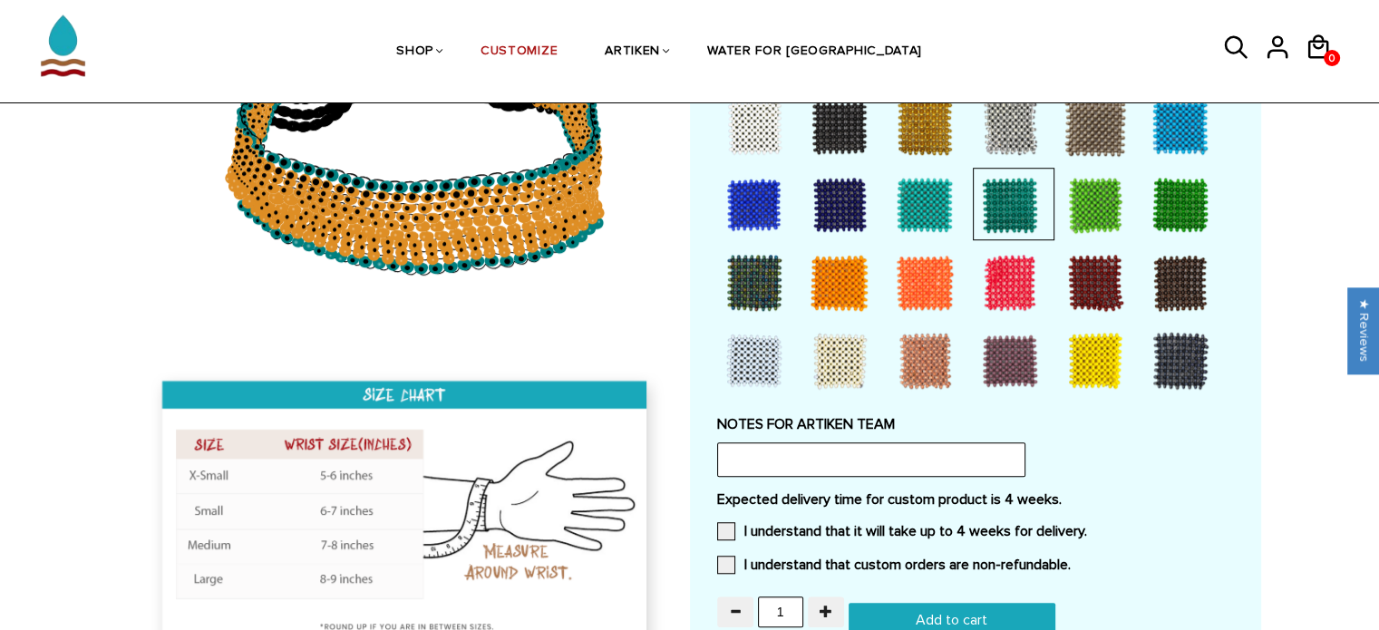
click at [1179, 361] on div at bounding box center [1180, 361] width 73 height 73
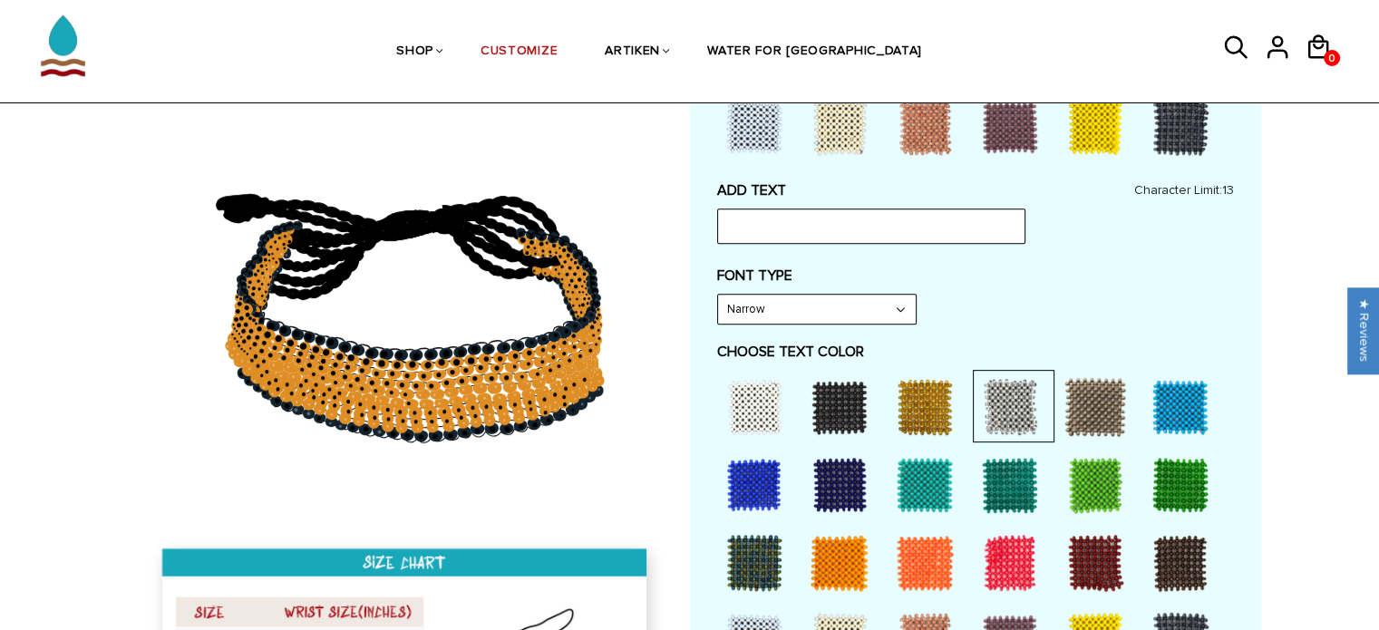
scroll to position [725, 0]
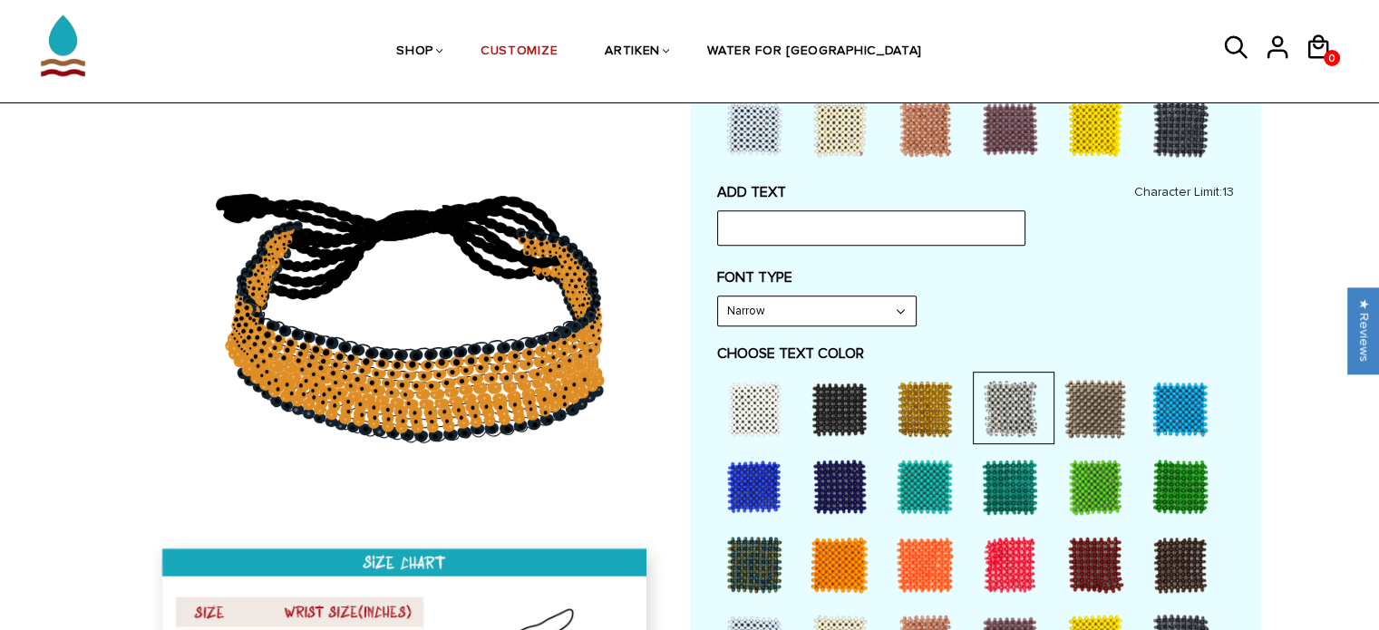
click at [782, 304] on select "Narrow Bold" at bounding box center [817, 310] width 198 height 29
select select "Bold"
click at [718, 296] on select "Narrow Bold" at bounding box center [817, 310] width 198 height 29
click at [765, 408] on div at bounding box center [754, 409] width 73 height 73
click at [762, 471] on div at bounding box center [754, 487] width 73 height 73
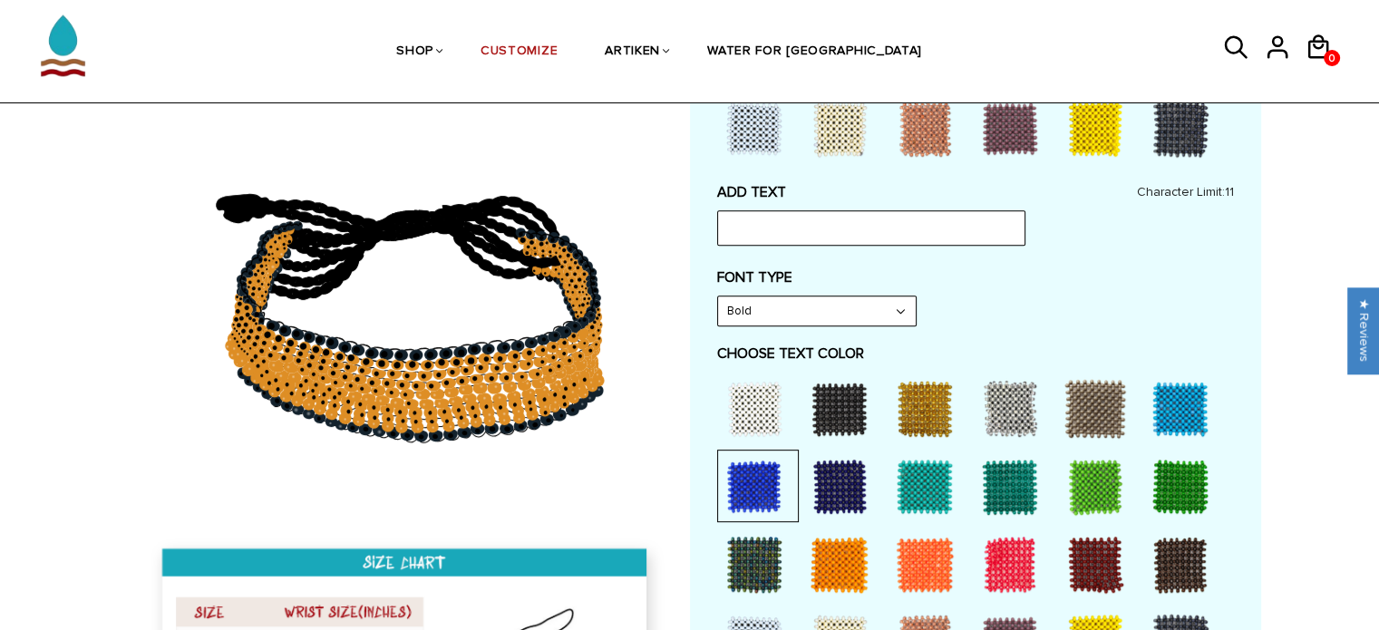
click at [828, 474] on div at bounding box center [839, 487] width 73 height 73
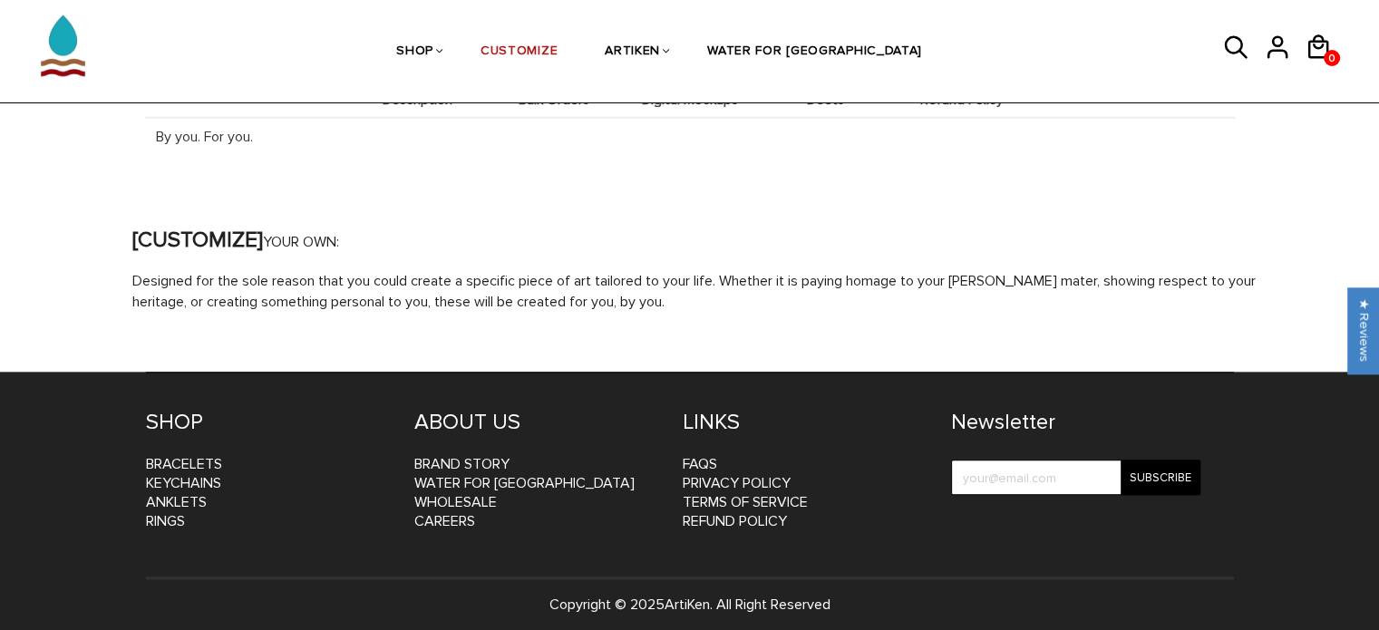
scroll to position [1842, 0]
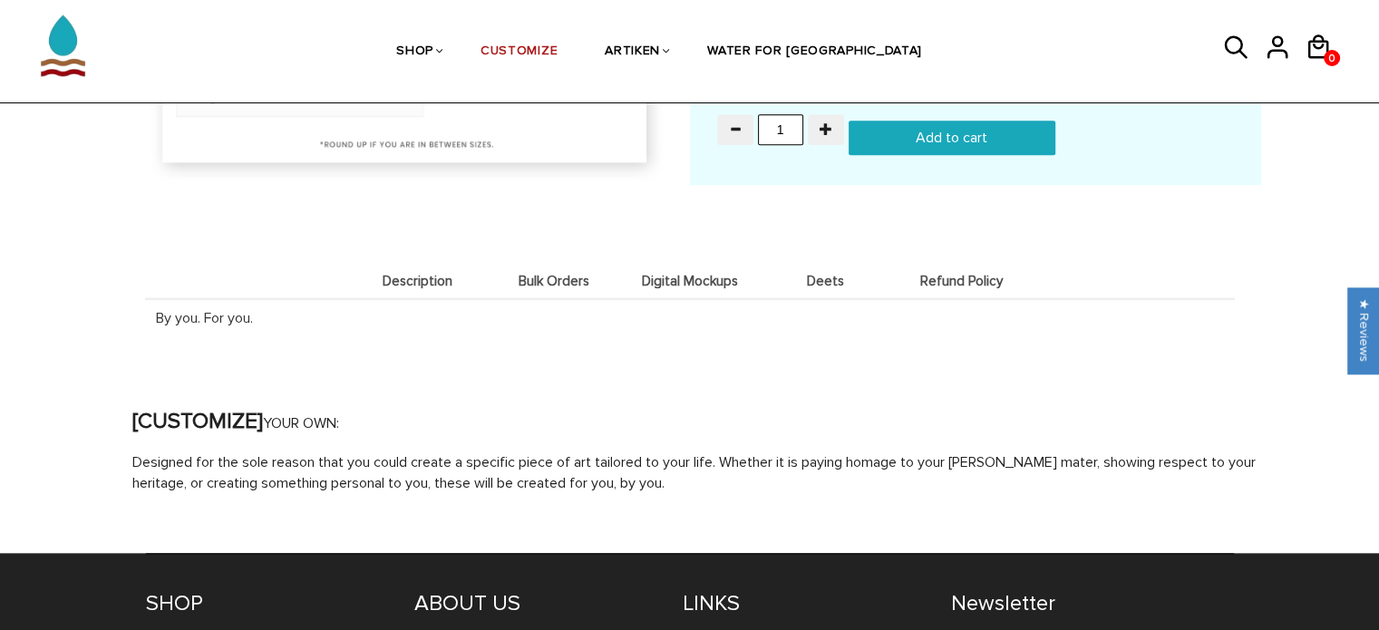
click at [426, 274] on span "Description" at bounding box center [417, 281] width 127 height 15
click at [565, 276] on span "Bulk Orders" at bounding box center [553, 281] width 127 height 15
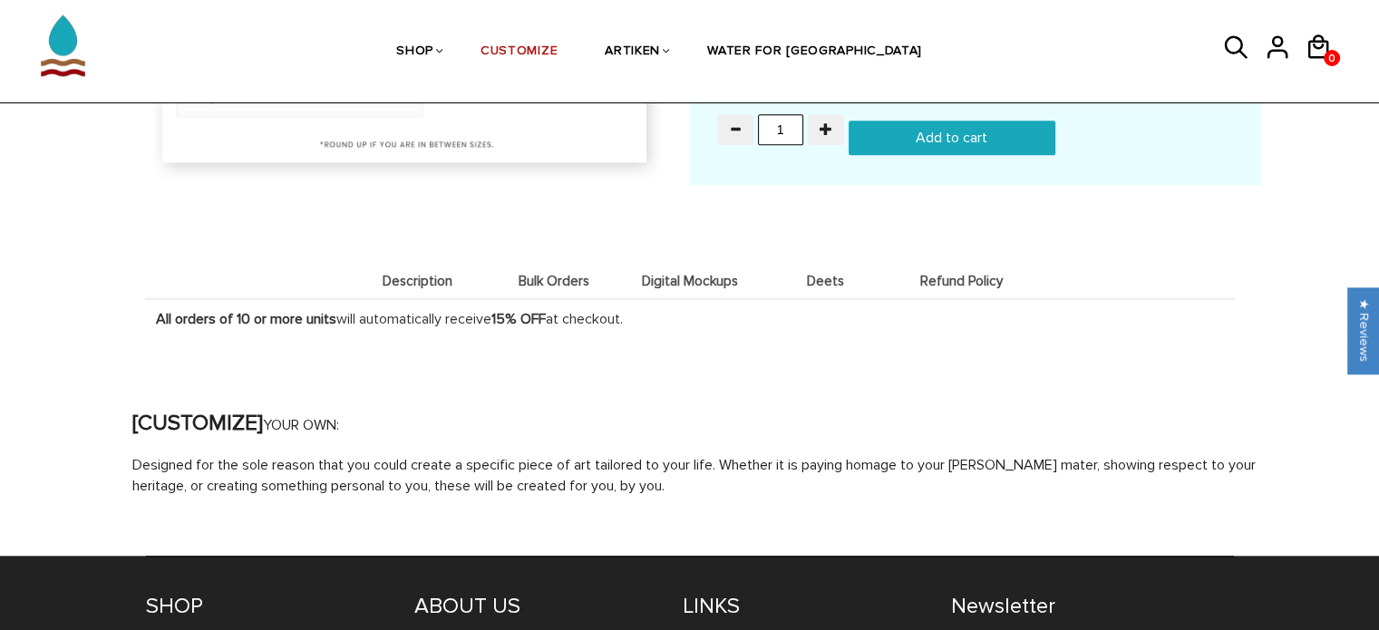
click at [666, 276] on span "Digital Mockups" at bounding box center [689, 281] width 127 height 15
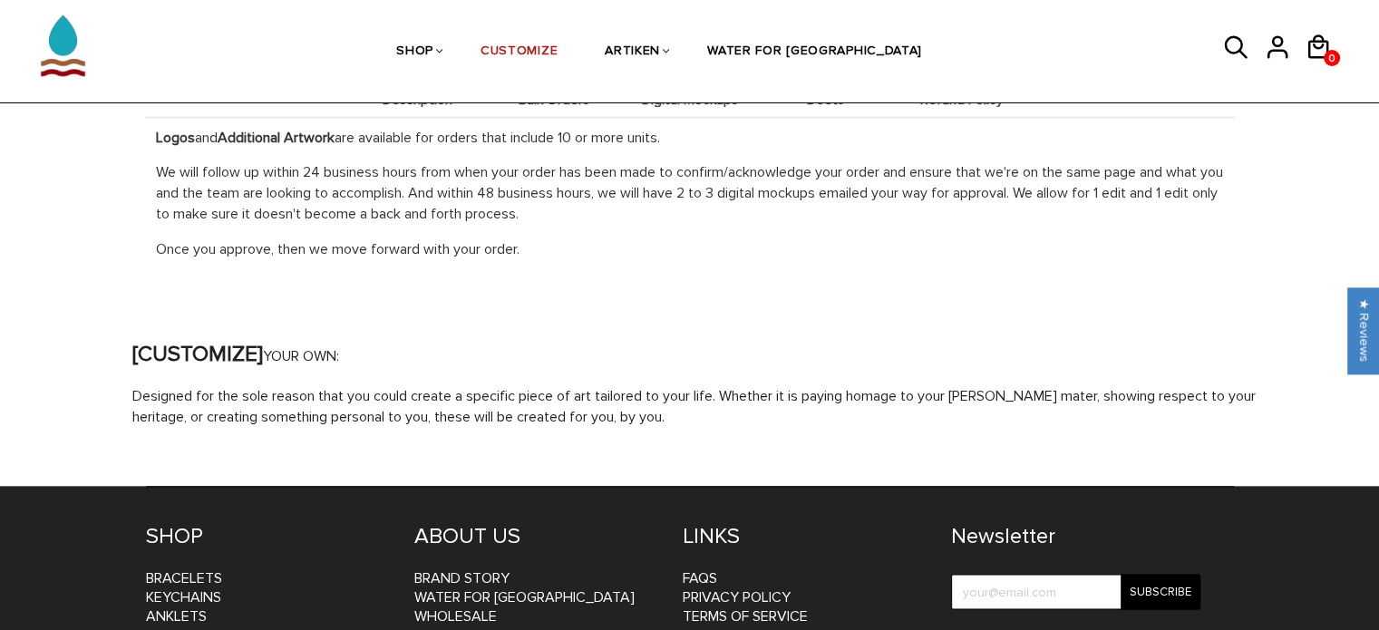
scroll to position [1751, 0]
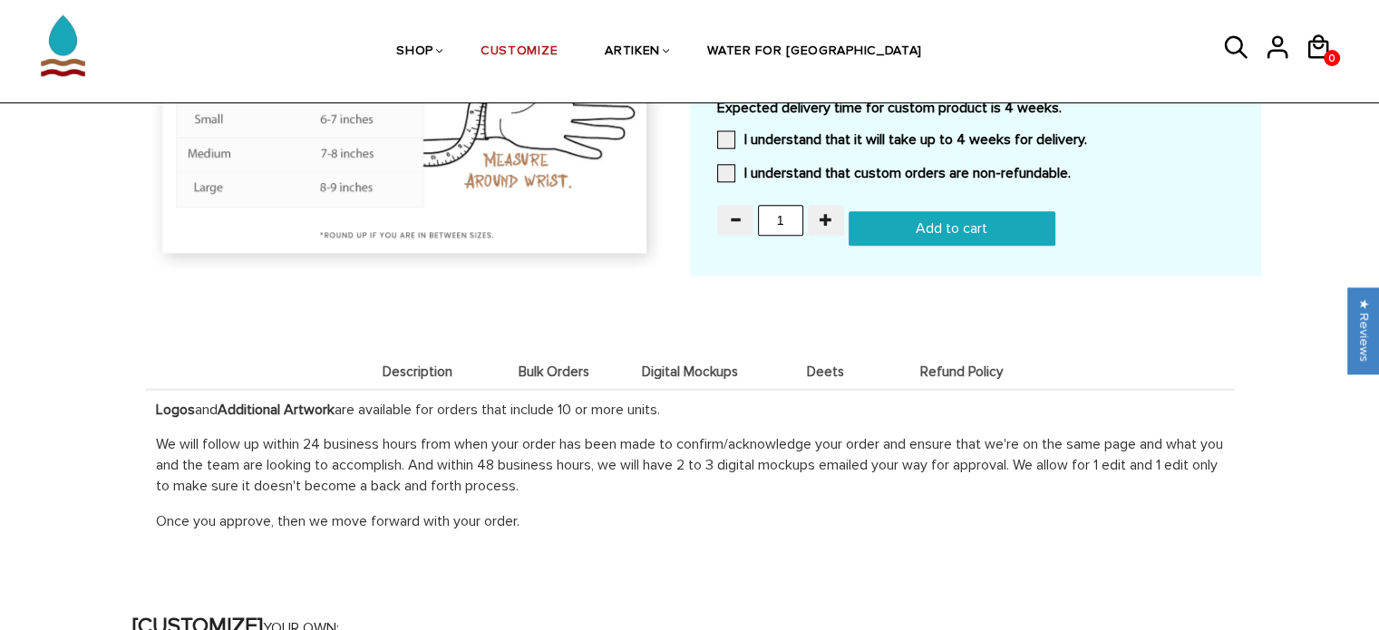
click at [824, 364] on span "Deets" at bounding box center [825, 371] width 127 height 15
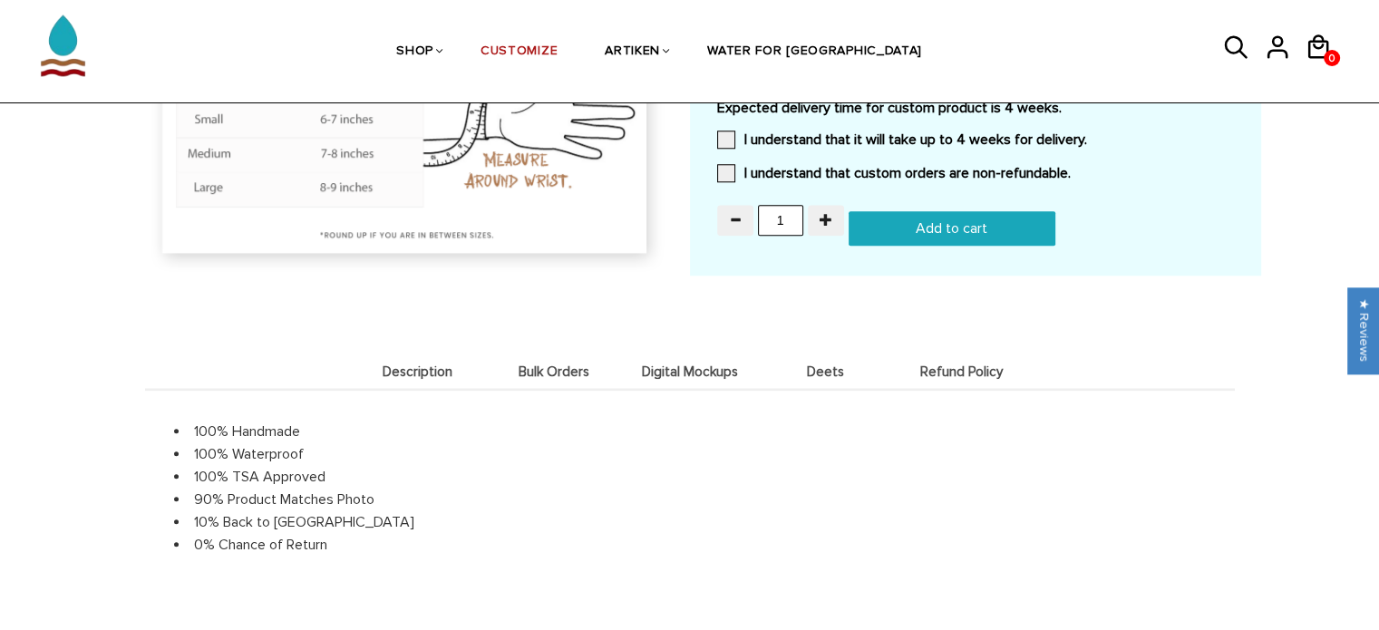
scroll to position [1842, 0]
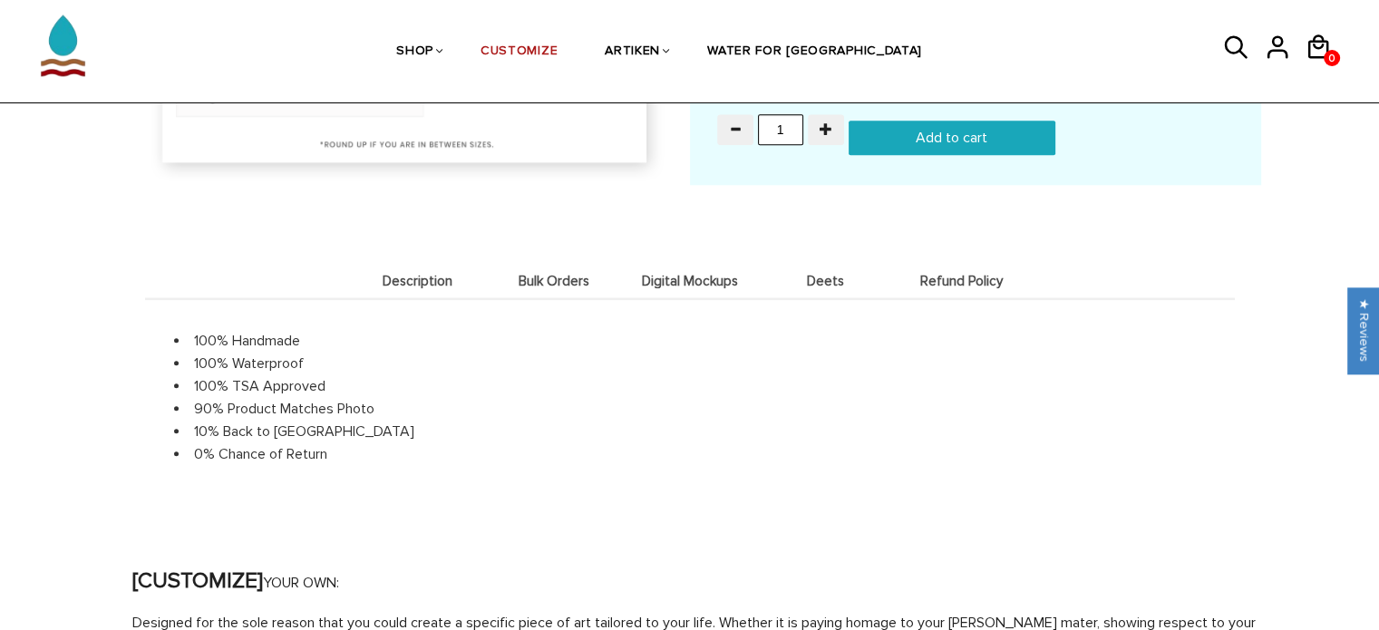
click at [968, 276] on span "Refund Policy" at bounding box center [961, 281] width 127 height 15
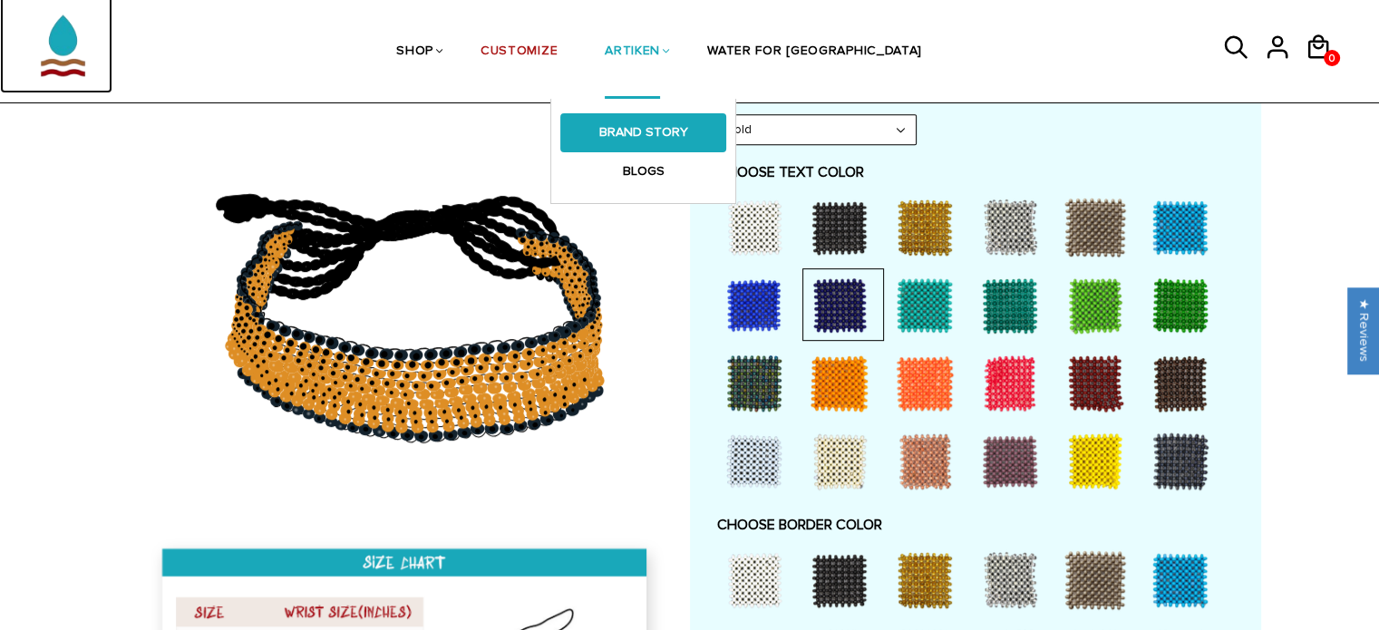
scroll to position [1269, 0]
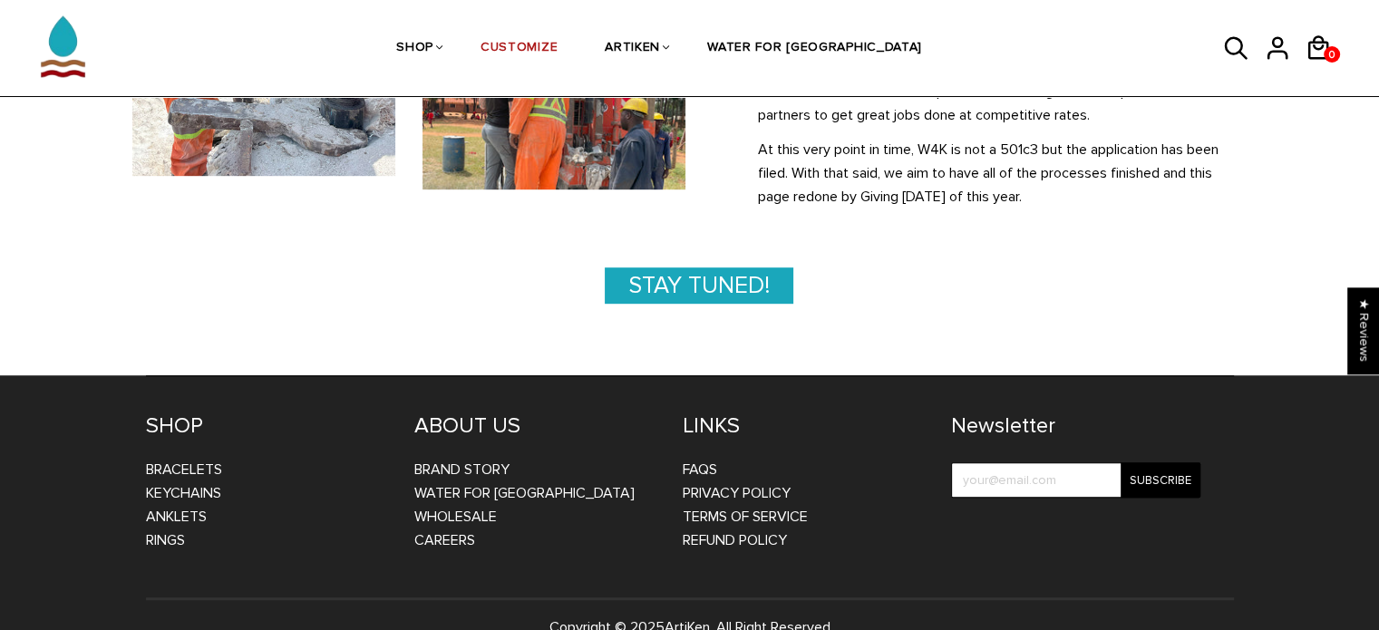
scroll to position [1016, 0]
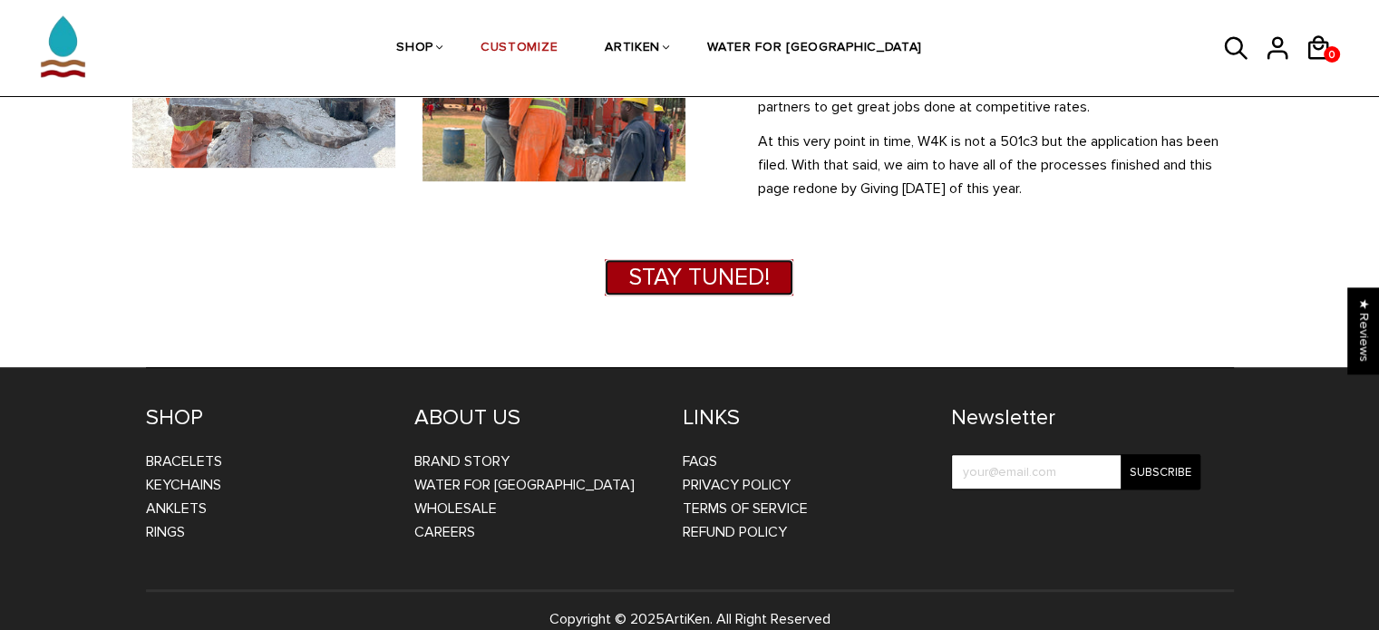
click at [730, 259] on link "Stay Tuned!" at bounding box center [699, 277] width 189 height 36
